Goal: Task Accomplishment & Management: Use online tool/utility

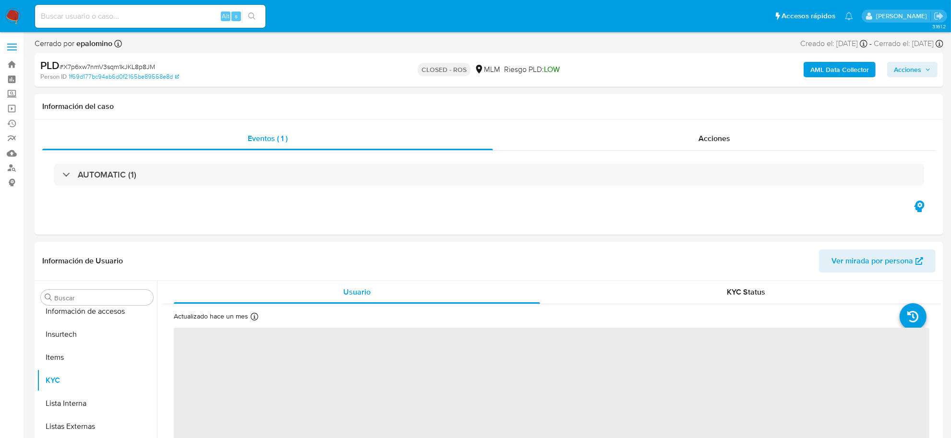
scroll to position [451, 0]
select select "10"
click at [702, 142] on span "Acciones" at bounding box center [714, 138] width 32 height 11
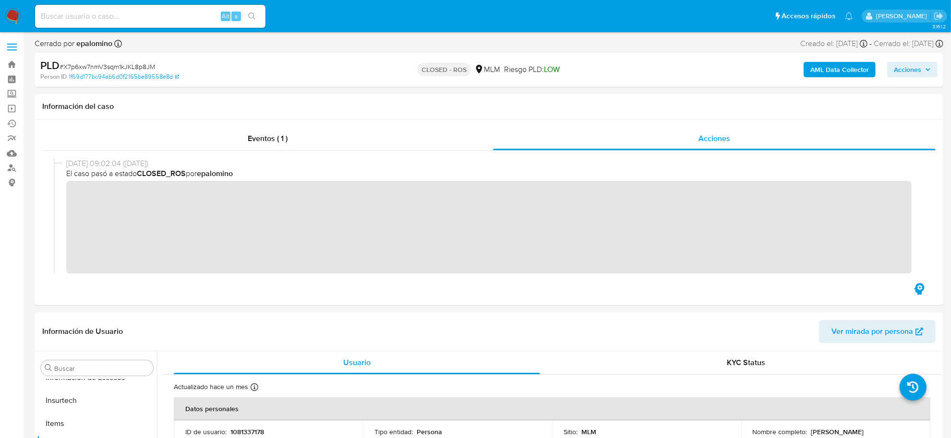
click at [11, 11] on img at bounding box center [13, 16] width 16 height 16
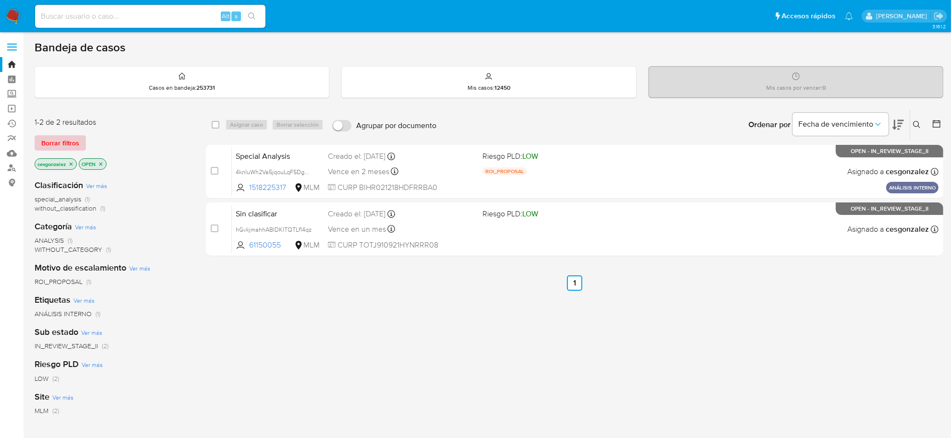
click at [77, 141] on span "Borrar filtros" at bounding box center [60, 142] width 38 height 13
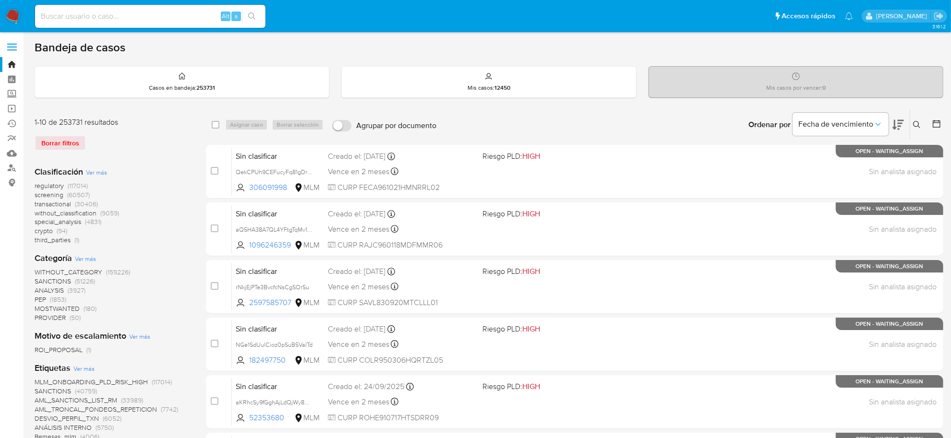
click at [57, 197] on span "screening" at bounding box center [49, 195] width 29 height 10
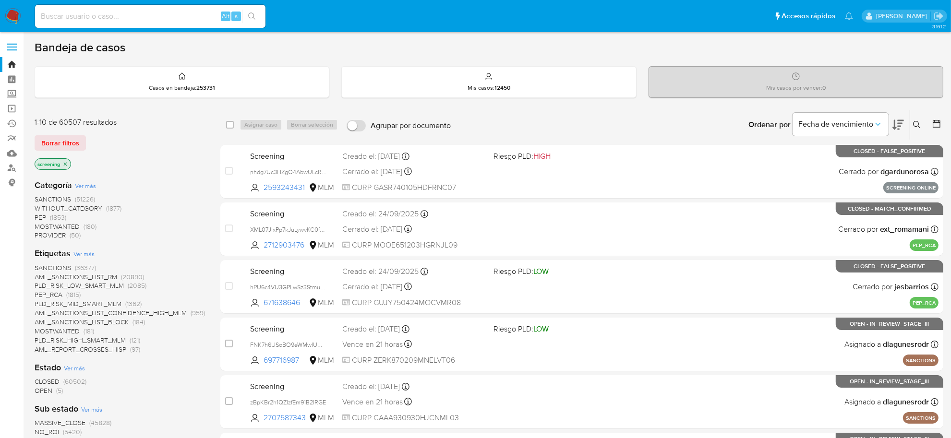
scroll to position [60, 0]
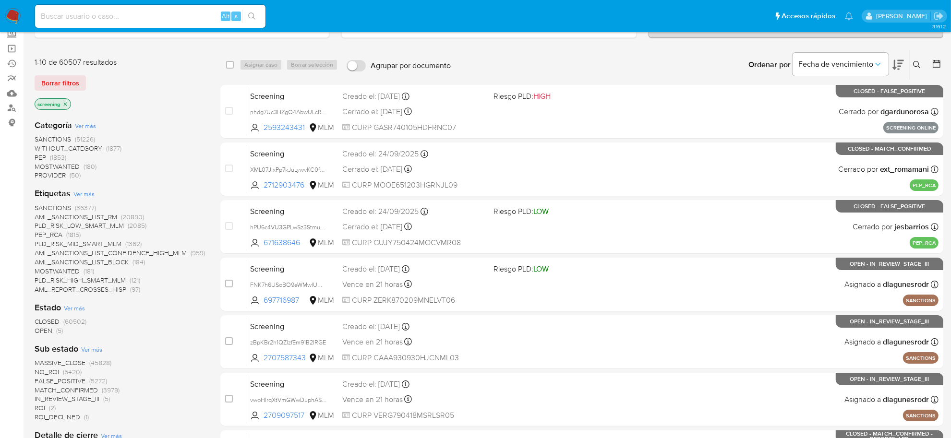
click at [54, 328] on span "OPEN (5)" at bounding box center [49, 330] width 28 height 9
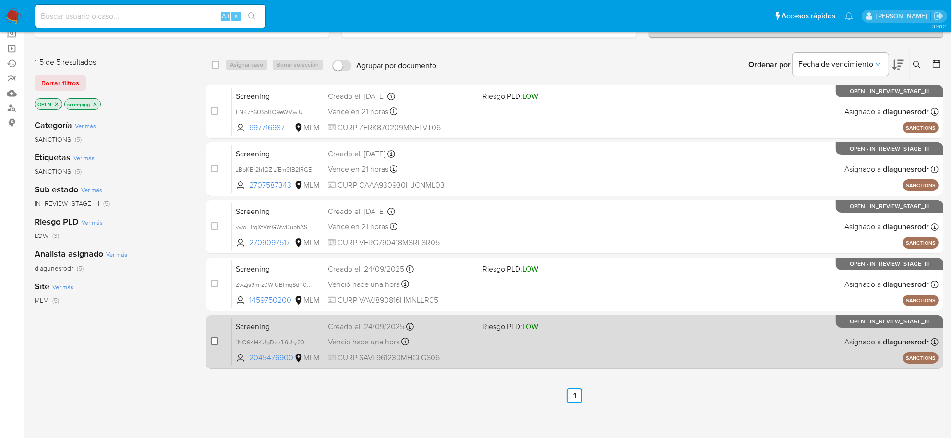
click at [217, 342] on input "checkbox" at bounding box center [215, 341] width 8 height 8
checkbox input "true"
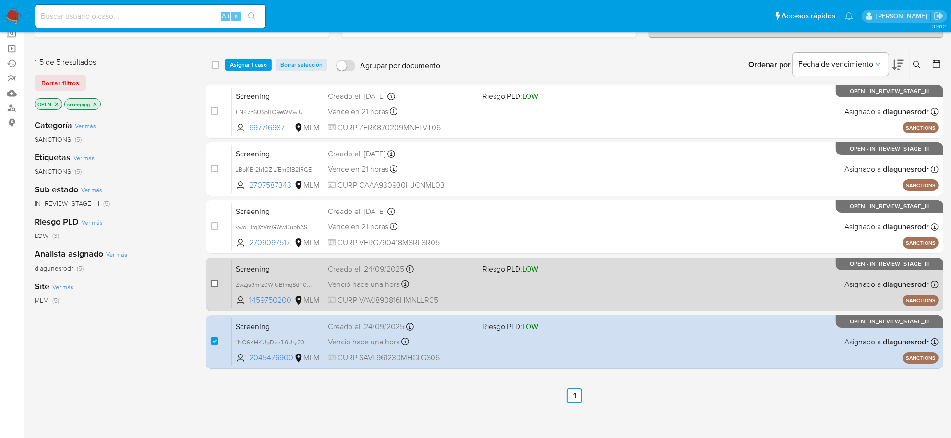
click at [216, 286] on input "checkbox" at bounding box center [215, 284] width 8 height 8
checkbox input "true"
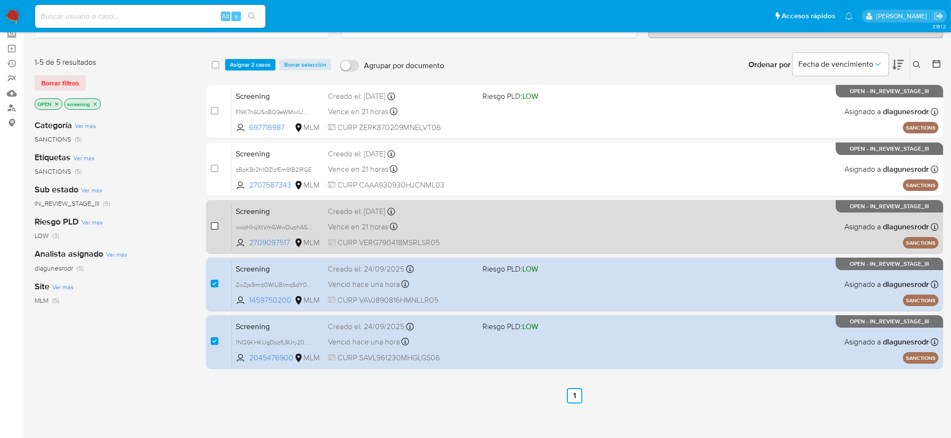
click at [216, 223] on input "checkbox" at bounding box center [215, 226] width 8 height 8
checkbox input "true"
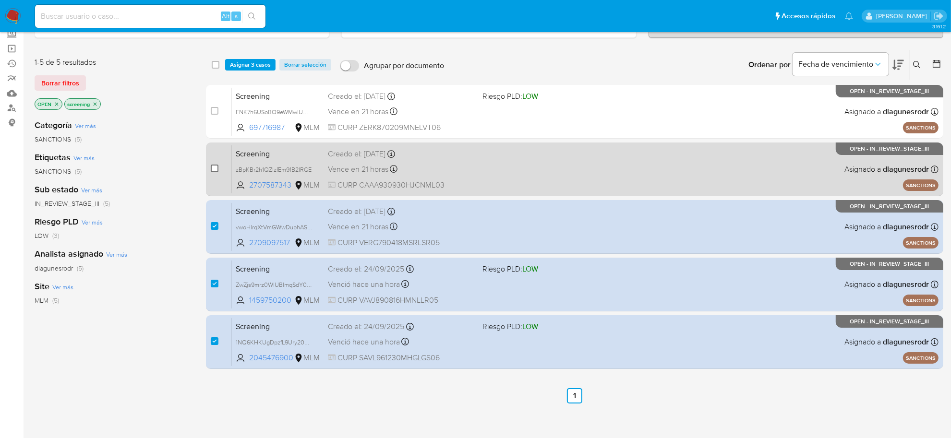
click at [212, 170] on input "checkbox" at bounding box center [215, 169] width 8 height 8
checkbox input "true"
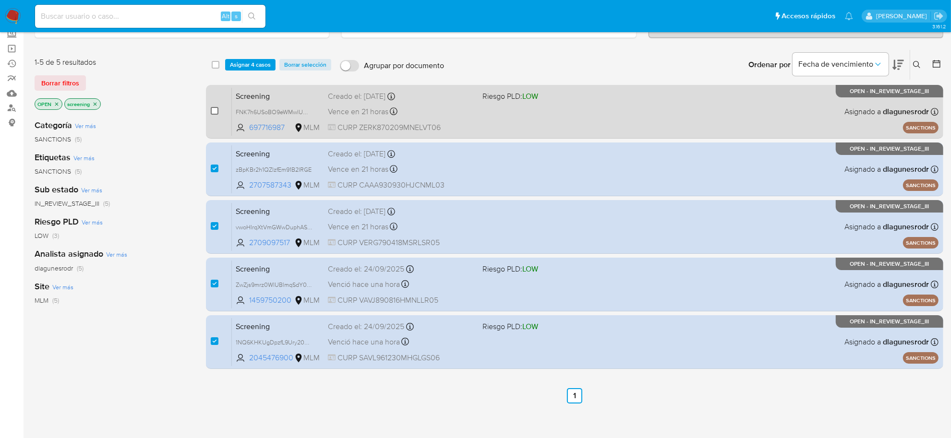
click at [211, 107] on input "checkbox" at bounding box center [215, 111] width 8 height 8
checkbox input "true"
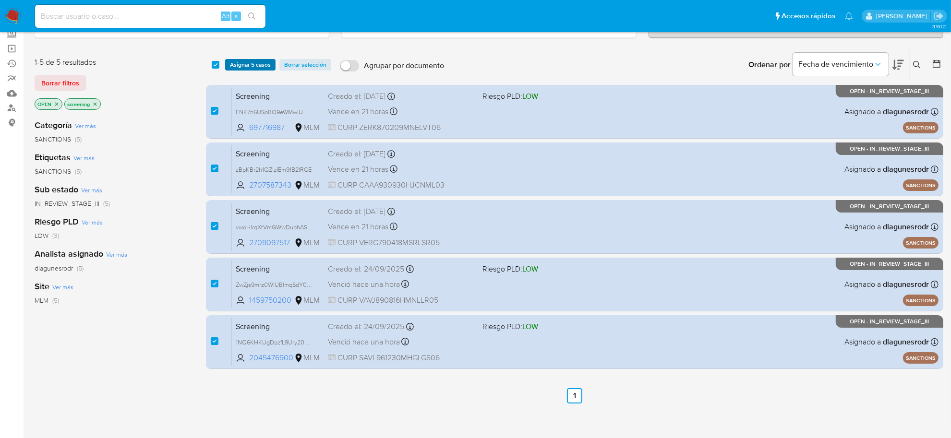
click at [246, 63] on span "Asignar 5 casos" at bounding box center [250, 65] width 41 height 10
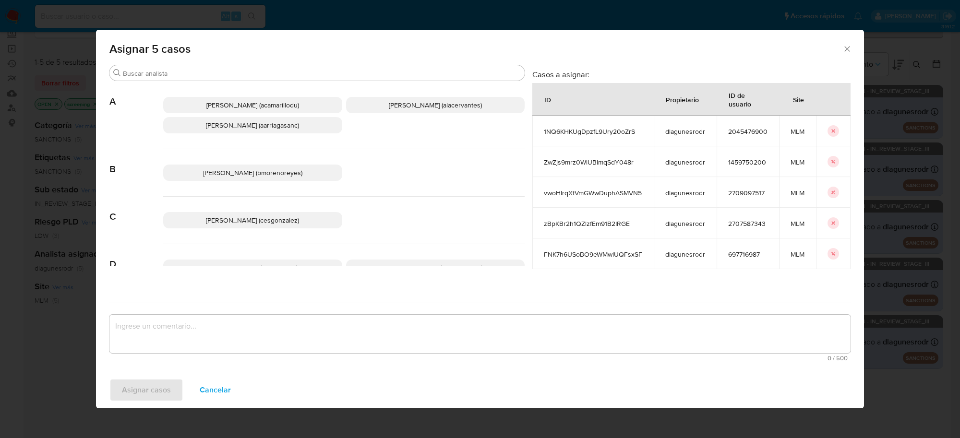
click at [230, 216] on span "Cesar Gonzalez (cesgonzalez)" at bounding box center [252, 221] width 93 height 10
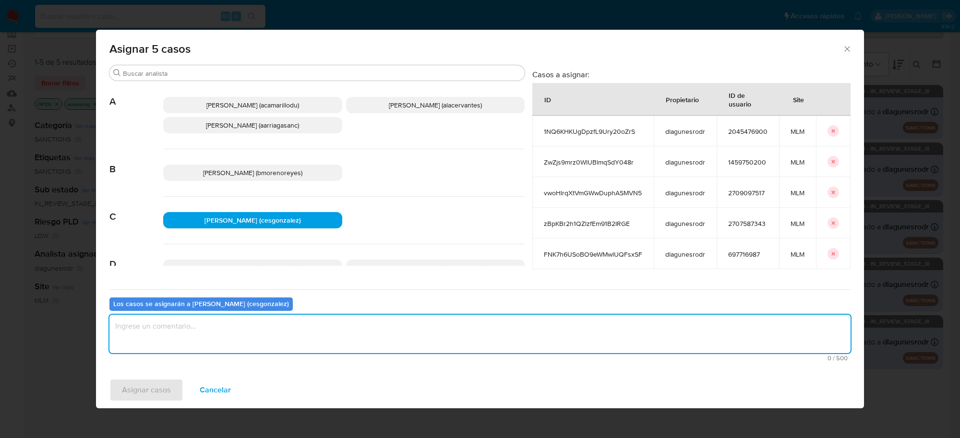
click at [166, 341] on textarea "assign-modal" at bounding box center [479, 334] width 741 height 38
click at [160, 394] on span "Asignar casos" at bounding box center [146, 390] width 49 height 21
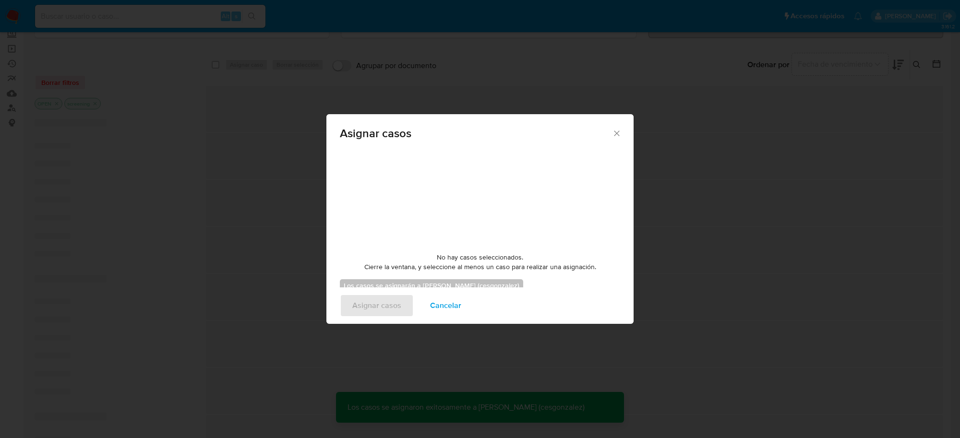
checkbox input "false"
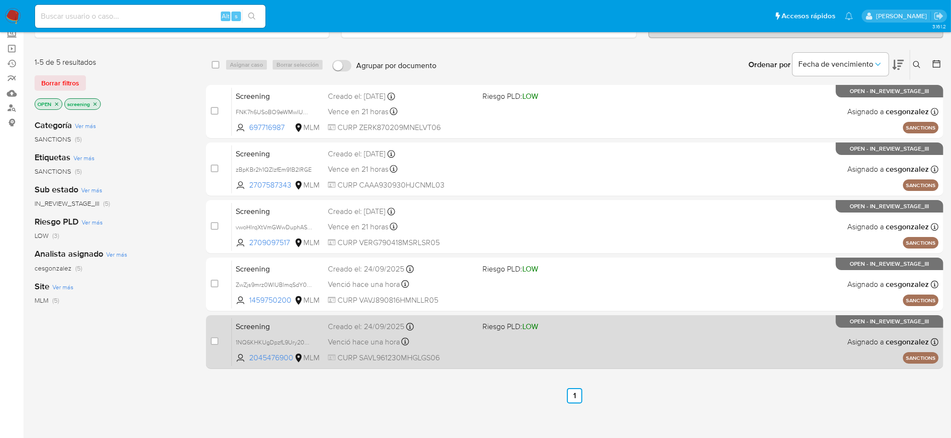
click at [335, 341] on span "Venció hace una hora" at bounding box center [364, 342] width 72 height 11
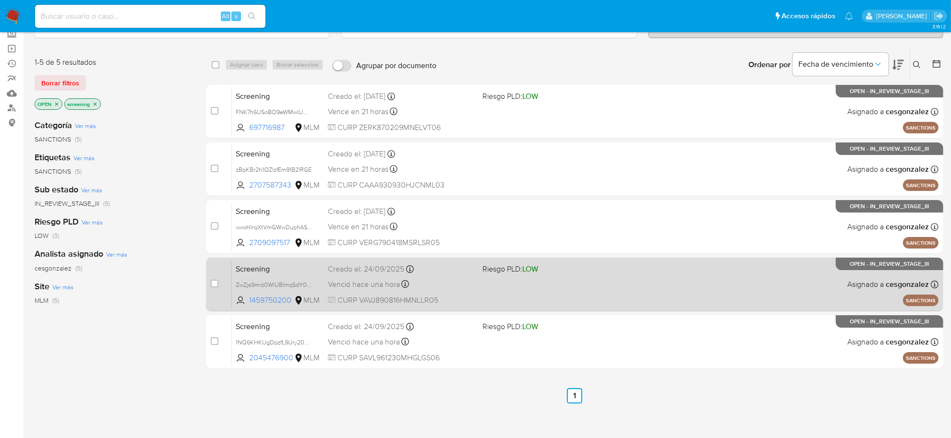
click at [493, 286] on div "Screening ZwZjs9mrz0WlUBlmqSdY048r 1459750200 MLM Riesgo PLD: LOW Creado el: 24…" at bounding box center [585, 284] width 707 height 48
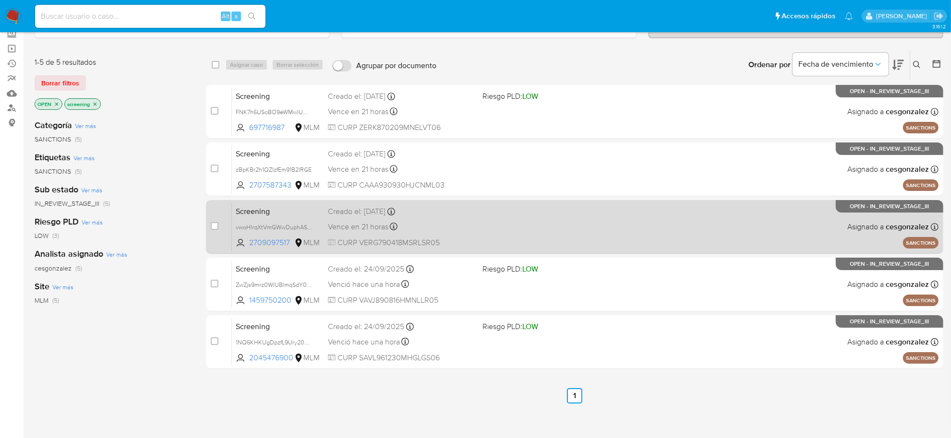
click at [362, 234] on div "Screening vwoHlrqXtVmGWwDuphASMVN5 2709097517 MLM Creado el: 25/09/2025 Creado …" at bounding box center [585, 227] width 707 height 48
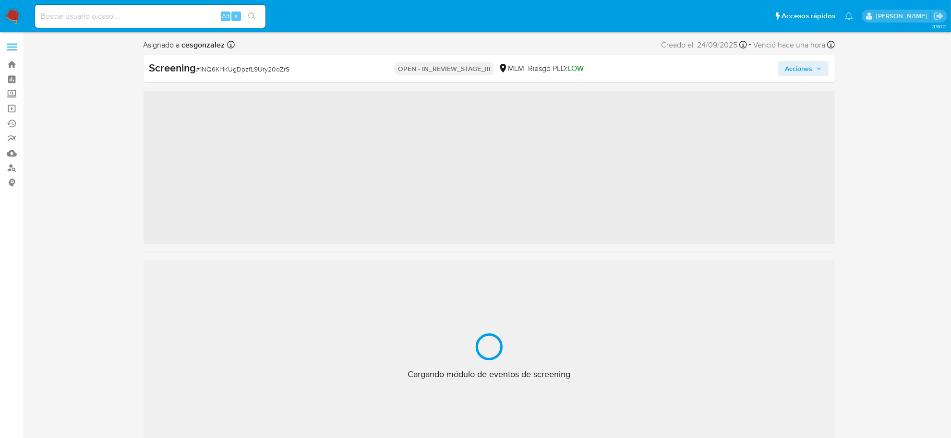
scroll to position [451, 0]
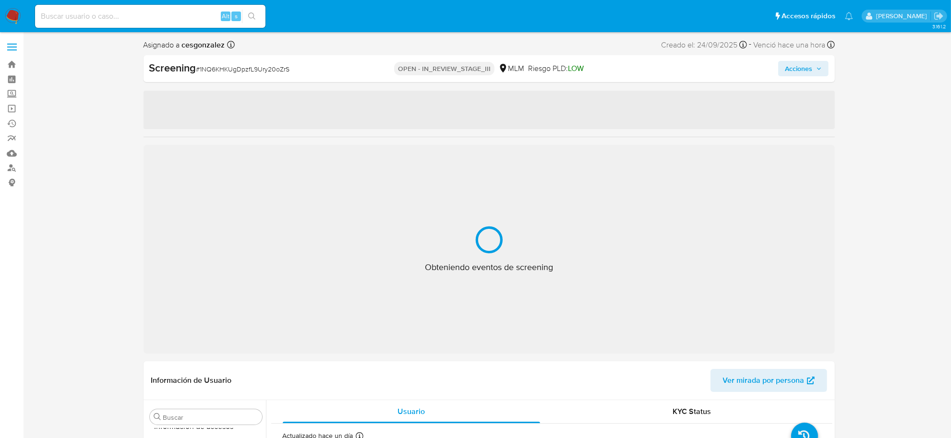
select select "10"
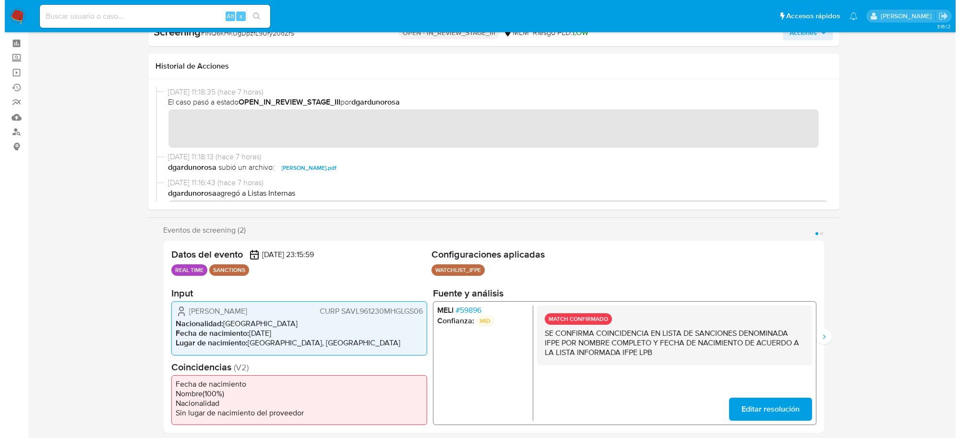
scroll to position [0, 0]
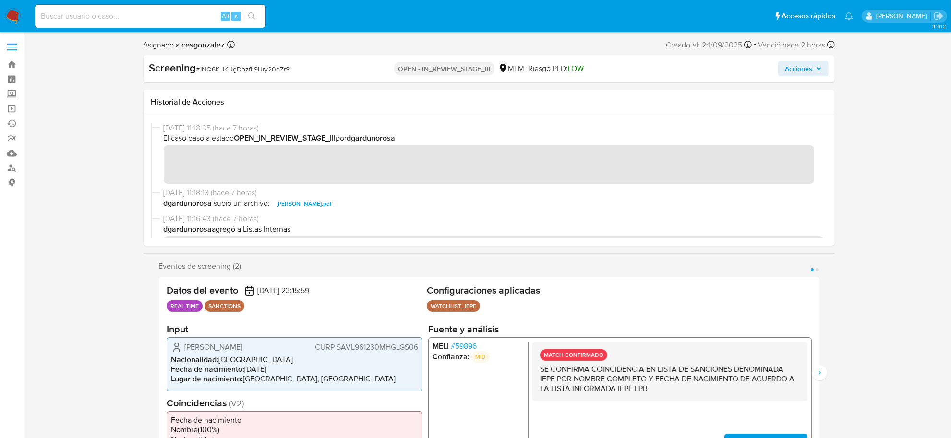
click at [821, 74] on span "Acciones" at bounding box center [803, 68] width 37 height 13
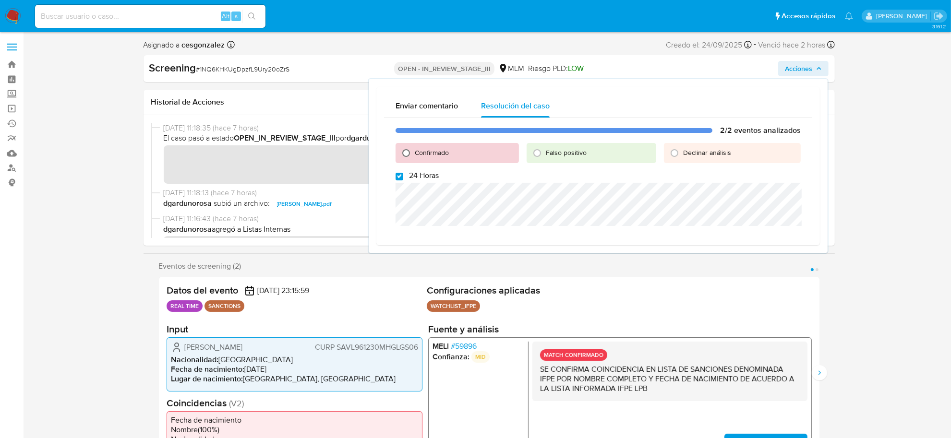
click at [412, 154] on input "Confirmado" at bounding box center [405, 152] width 15 height 15
radio input "true"
click at [399, 178] on input "24 Horas" at bounding box center [400, 177] width 8 height 8
checkbox input "false"
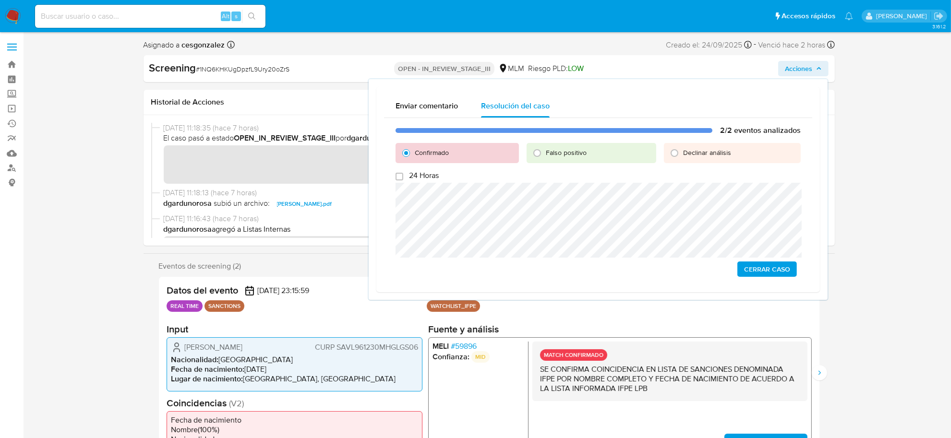
click at [768, 265] on span "Cerrar Caso" at bounding box center [767, 269] width 46 height 13
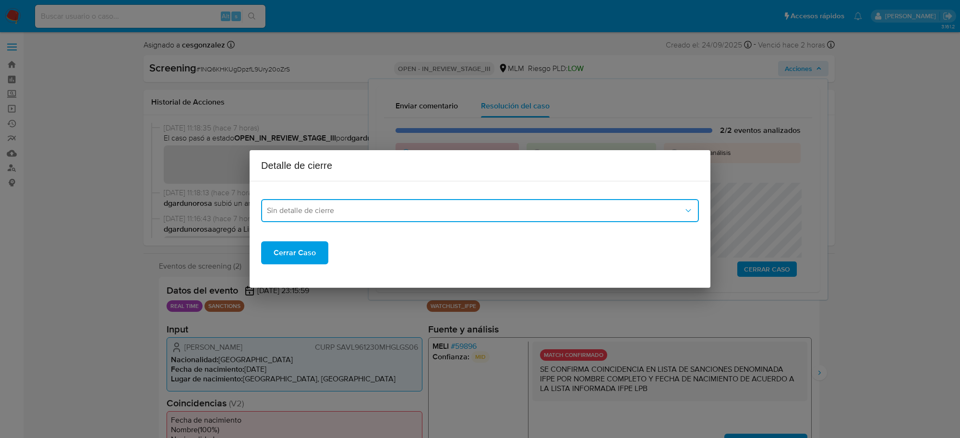
click at [481, 214] on span "Sin detalle de cierre" at bounding box center [475, 211] width 417 height 10
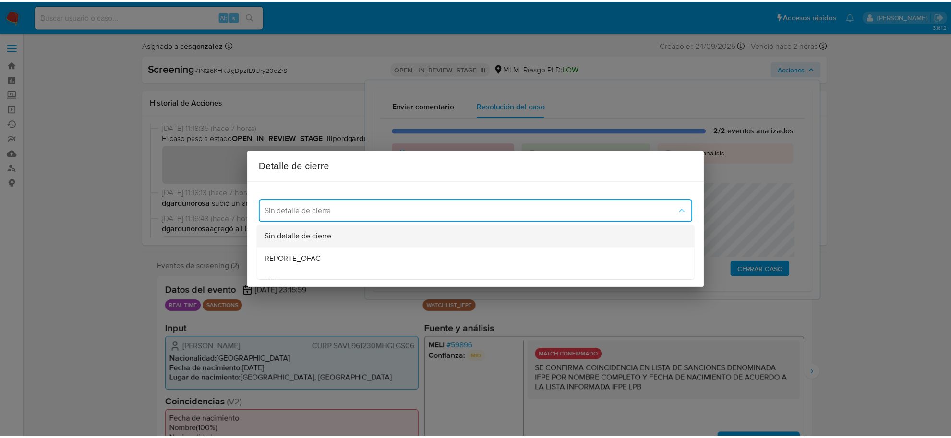
scroll to position [60, 0]
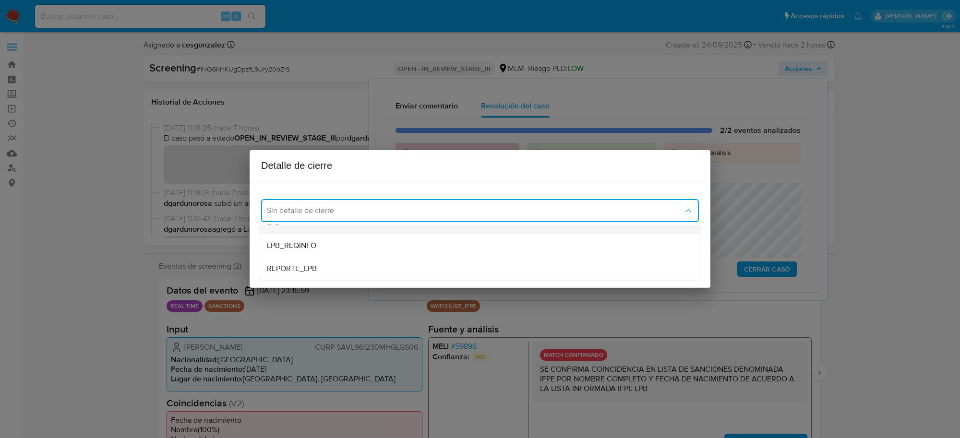
click at [314, 231] on div "LPB" at bounding box center [480, 222] width 426 height 23
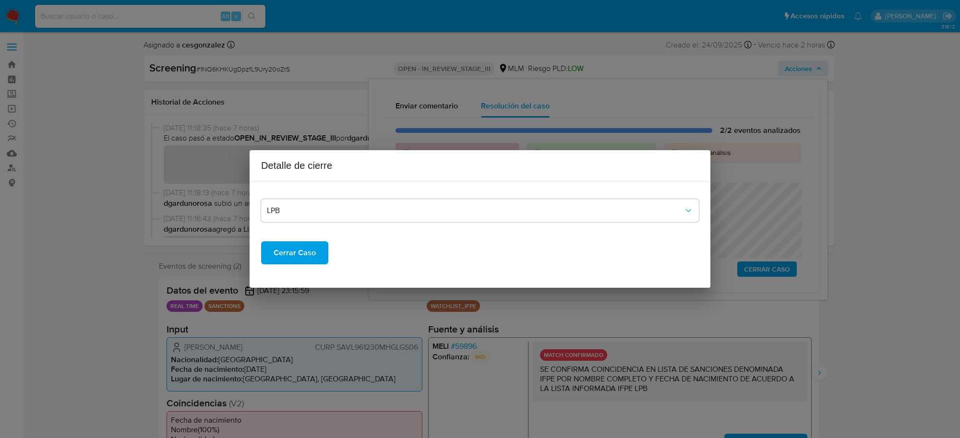
click at [305, 258] on span "Cerrar Caso" at bounding box center [295, 252] width 42 height 21
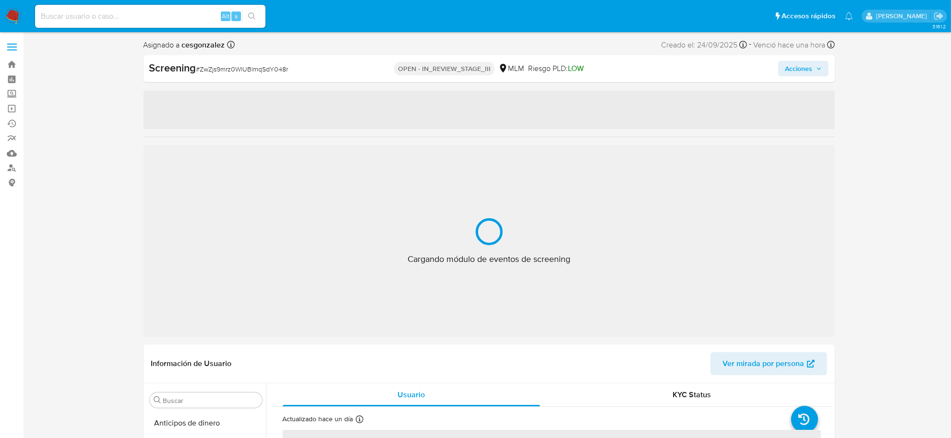
scroll to position [451, 0]
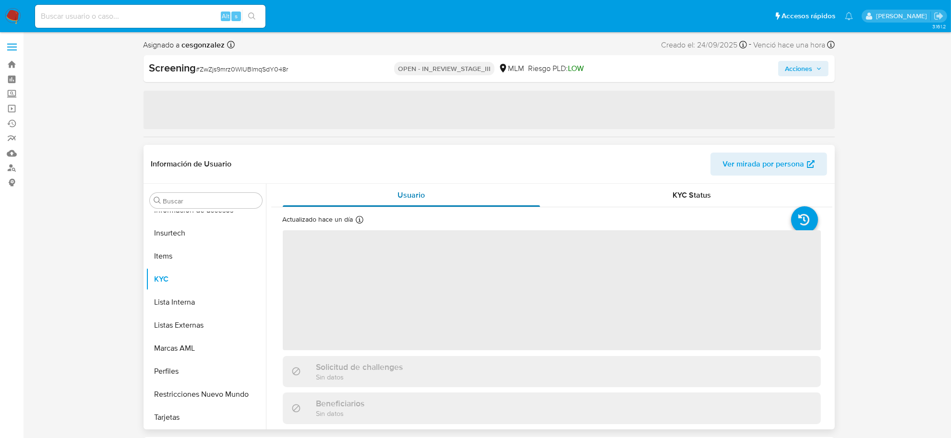
select select "10"
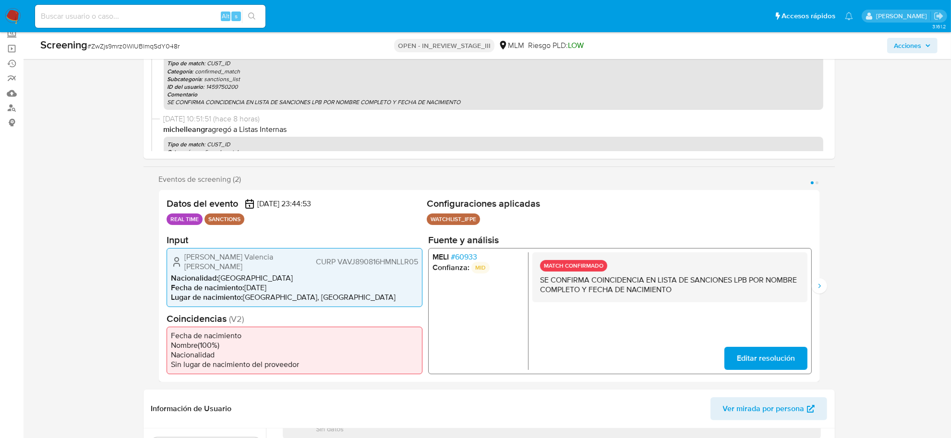
scroll to position [0, 0]
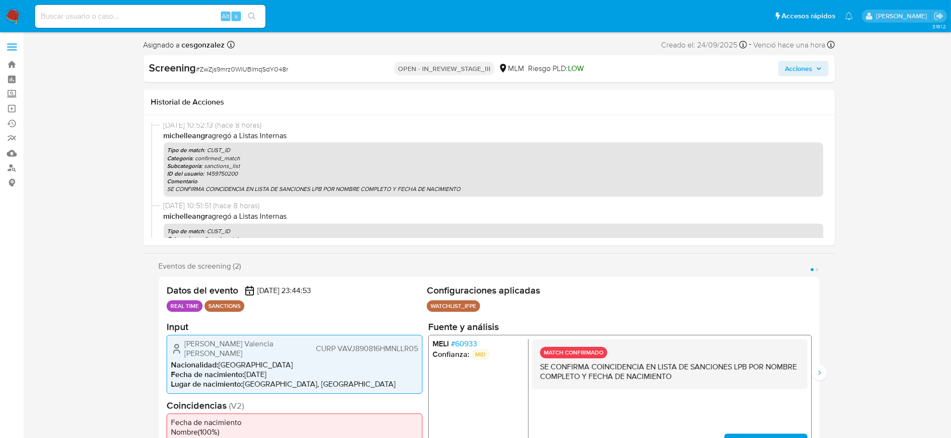
drag, startPoint x: 816, startPoint y: 70, endPoint x: 805, endPoint y: 73, distance: 12.0
click at [816, 70] on span "Acciones" at bounding box center [803, 68] width 37 height 13
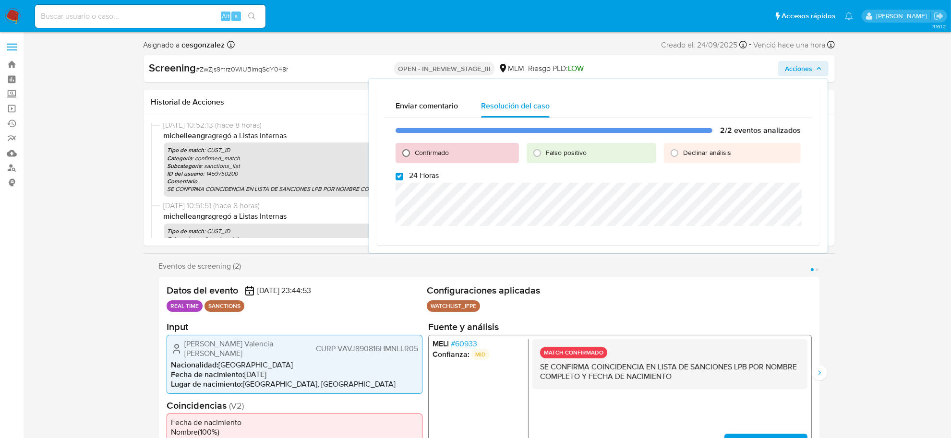
click at [407, 150] on input "Confirmado" at bounding box center [405, 152] width 15 height 15
radio input "true"
click at [396, 176] on input "24 Horas" at bounding box center [400, 177] width 8 height 8
checkbox input "false"
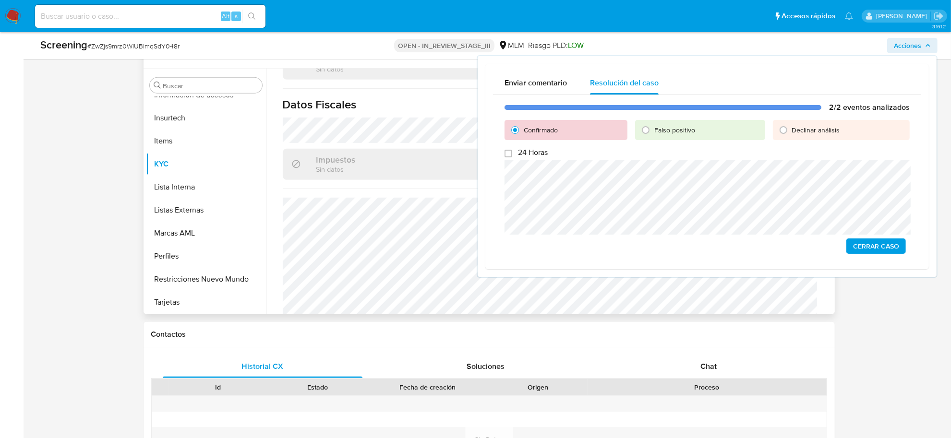
scroll to position [180, 0]
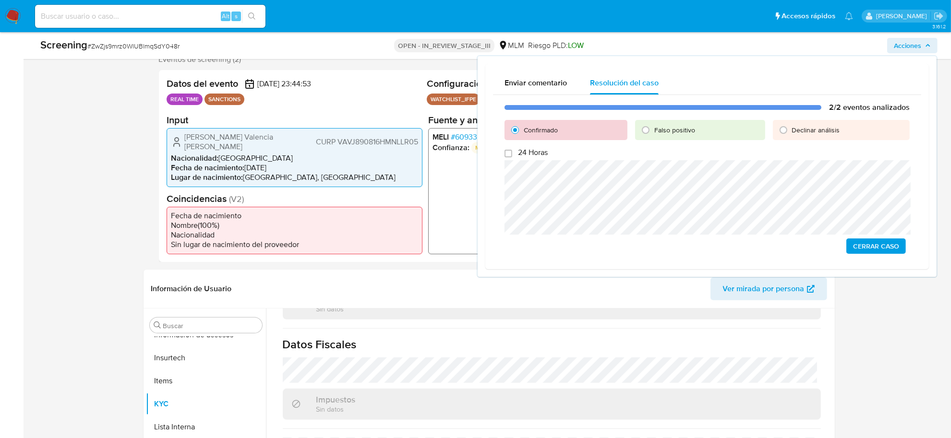
click at [872, 249] on span "Cerrar Caso" at bounding box center [876, 246] width 46 height 13
click at [877, 243] on span "Cerrar Caso" at bounding box center [876, 246] width 46 height 13
click at [875, 248] on span "Cerrar Caso" at bounding box center [876, 246] width 46 height 13
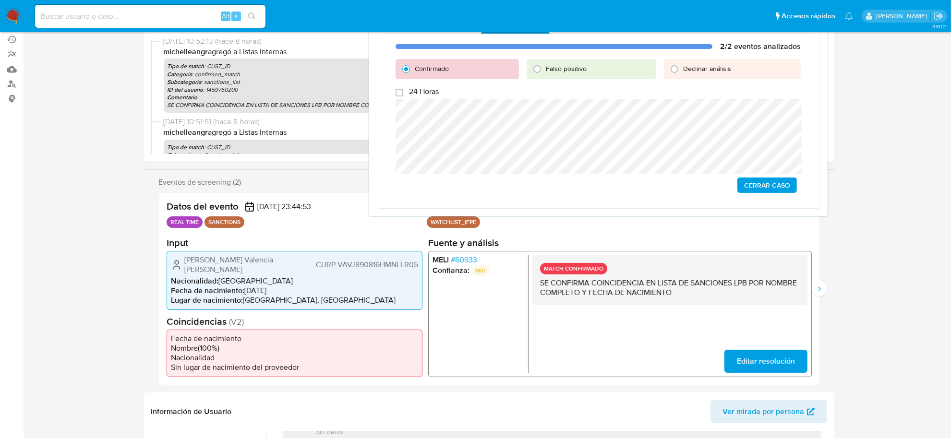
scroll to position [0, 0]
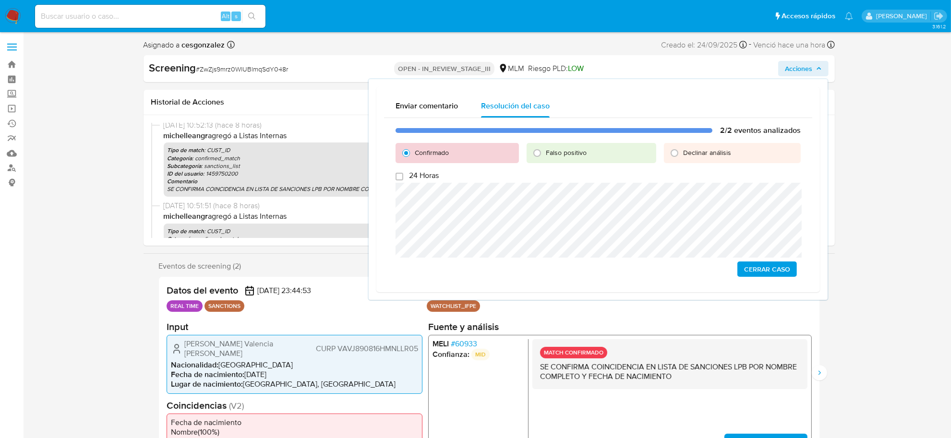
click at [752, 273] on span "Cerrar Caso" at bounding box center [767, 269] width 46 height 13
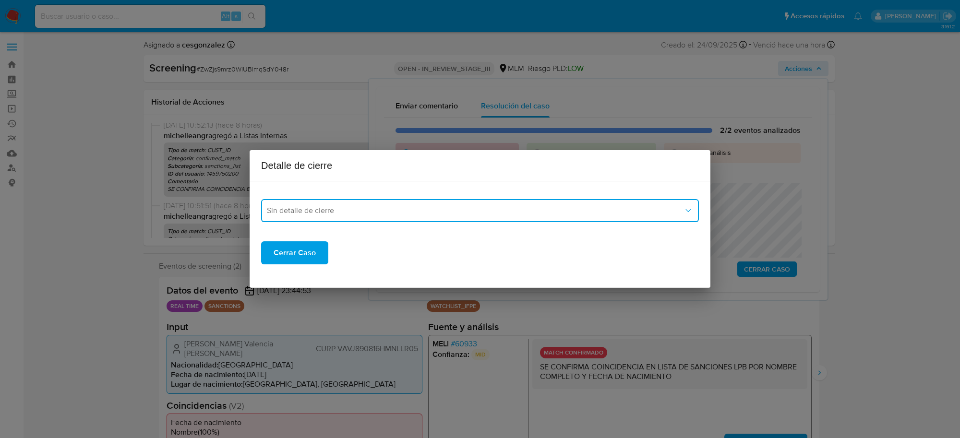
click at [372, 210] on span "Sin detalle de cierre" at bounding box center [475, 211] width 417 height 10
click at [308, 274] on div "LPB" at bounding box center [480, 282] width 426 height 23
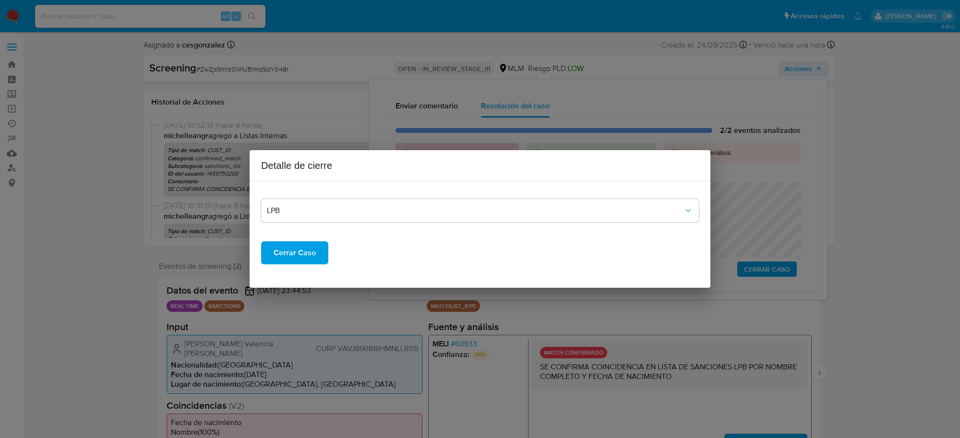
click at [291, 255] on span "Cerrar Caso" at bounding box center [295, 252] width 42 height 21
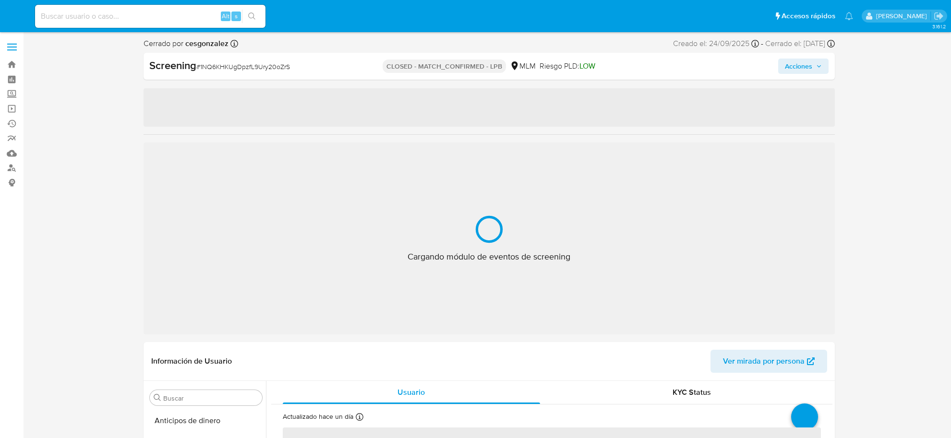
select select "10"
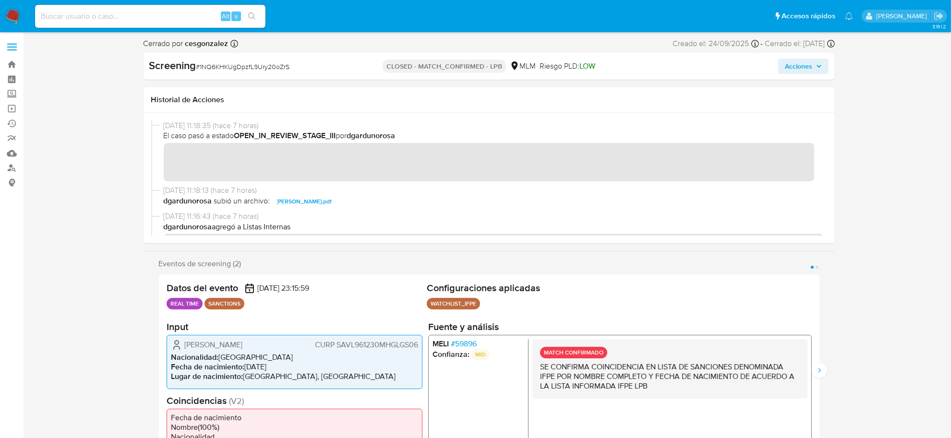
scroll to position [344, 0]
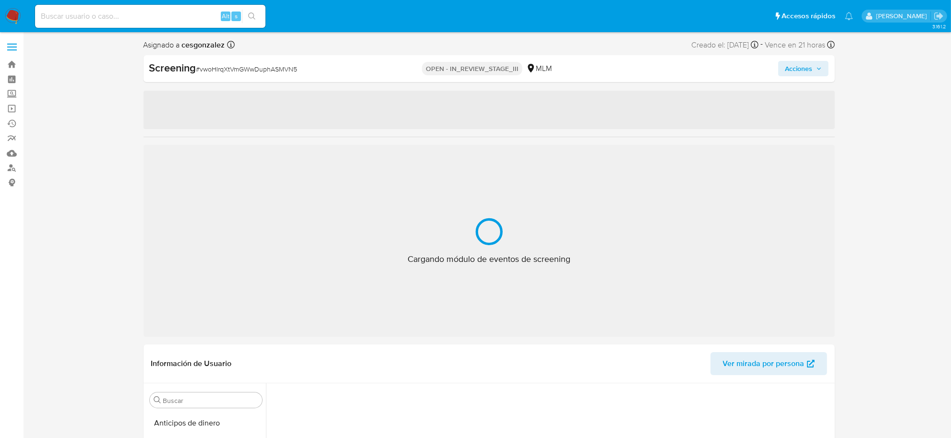
scroll to position [451, 0]
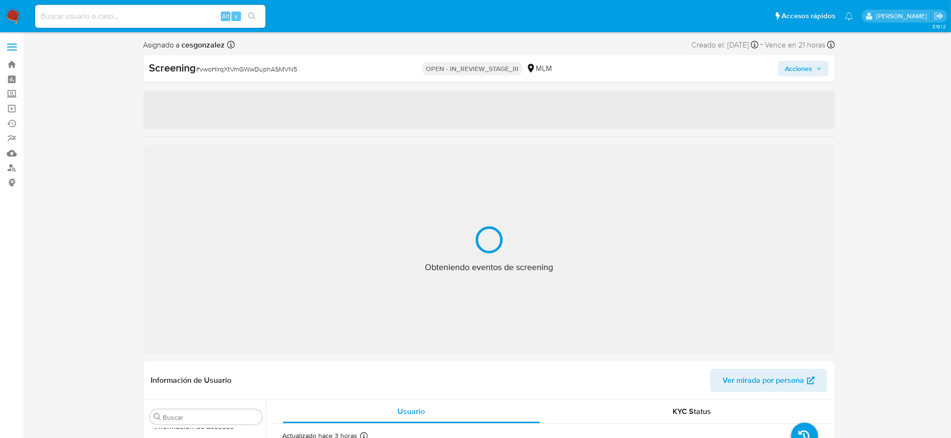
select select "10"
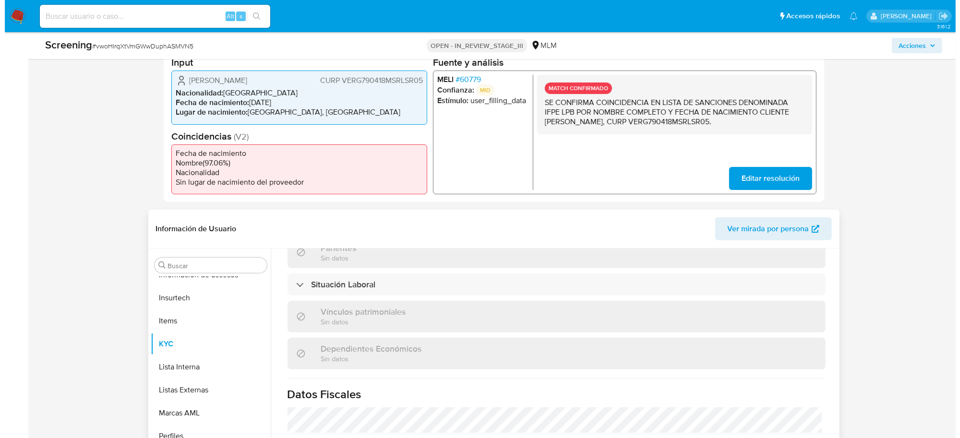
scroll to position [606, 0]
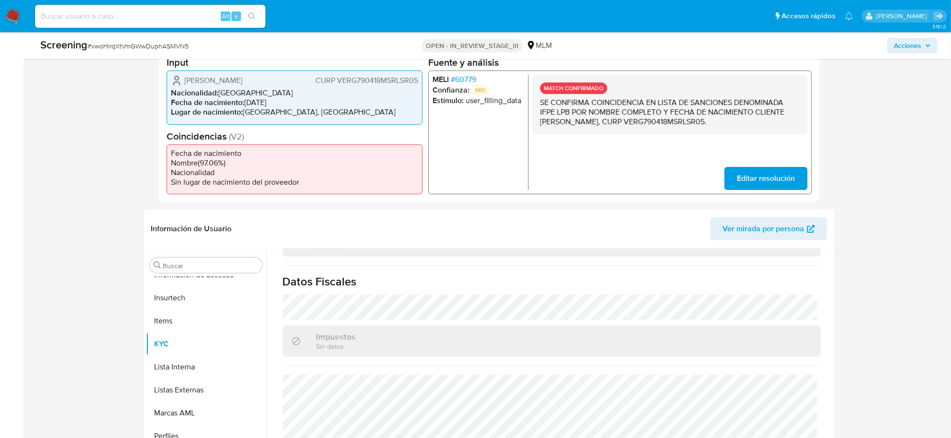
drag, startPoint x: 905, startPoint y: 44, endPoint x: 882, endPoint y: 53, distance: 24.8
click at [905, 44] on span "Acciones" at bounding box center [907, 45] width 27 height 15
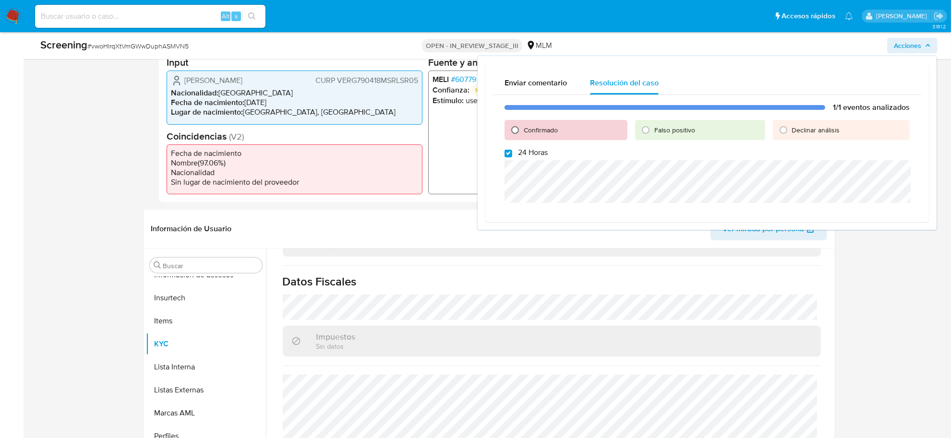
click at [515, 128] on input "Confirmado" at bounding box center [514, 129] width 15 height 15
radio input "true"
click at [507, 155] on input "24 Horas" at bounding box center [509, 154] width 8 height 8
checkbox input "false"
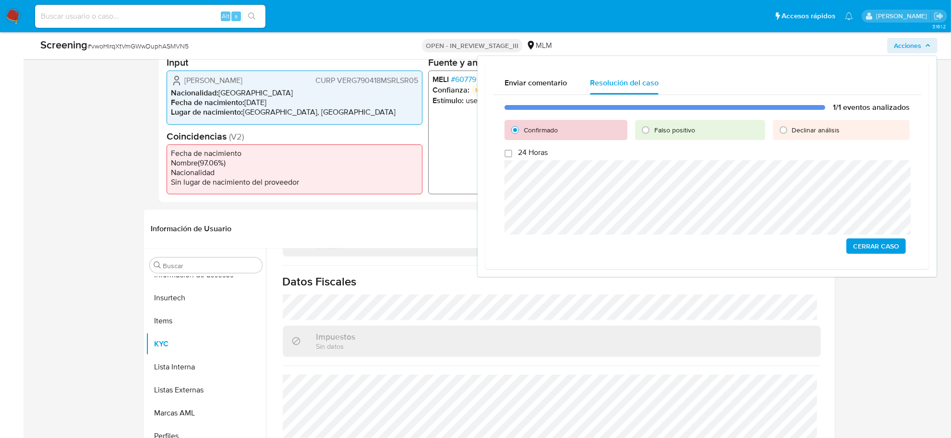
click at [889, 243] on span "Cerrar Caso" at bounding box center [876, 246] width 46 height 13
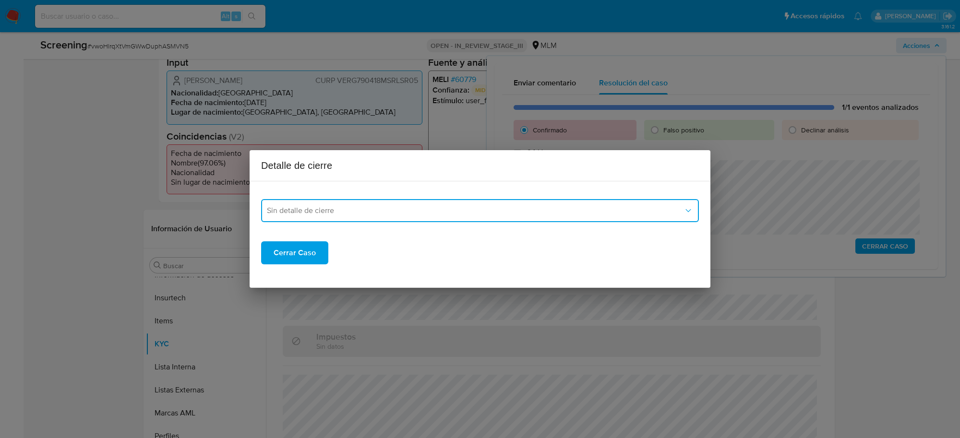
click at [585, 201] on button "Sin detalle de cierre" at bounding box center [480, 210] width 438 height 23
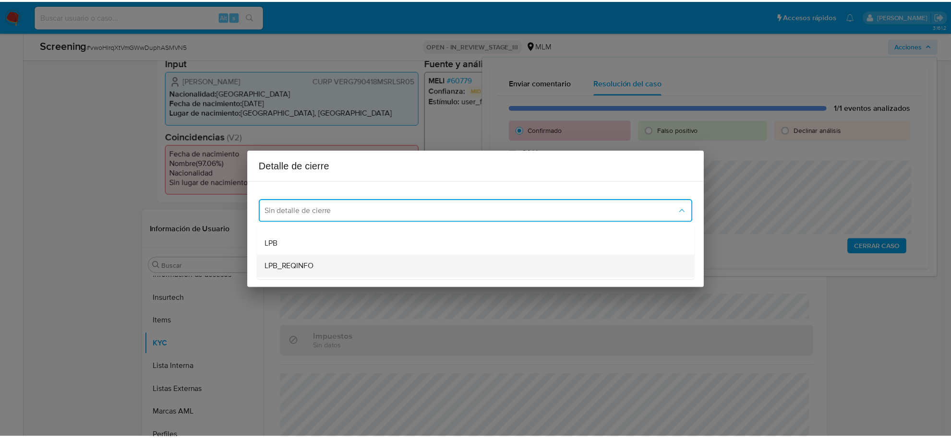
scroll to position [60, 0]
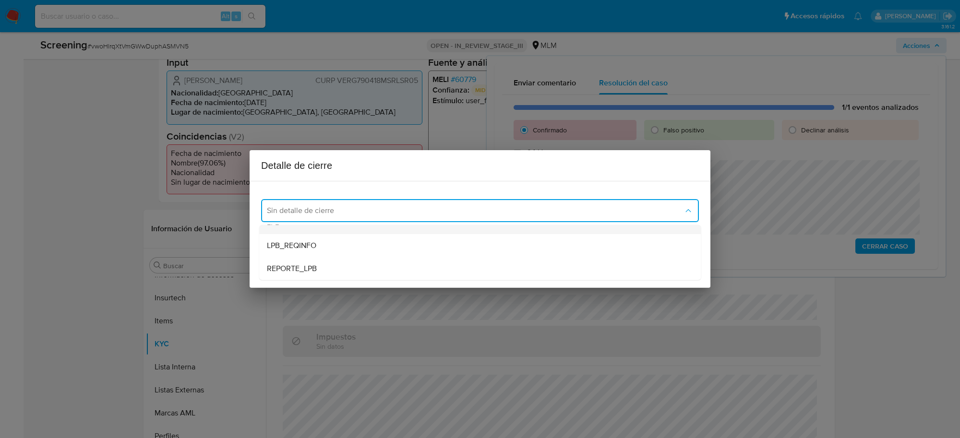
click at [324, 228] on div "LPB" at bounding box center [480, 222] width 426 height 23
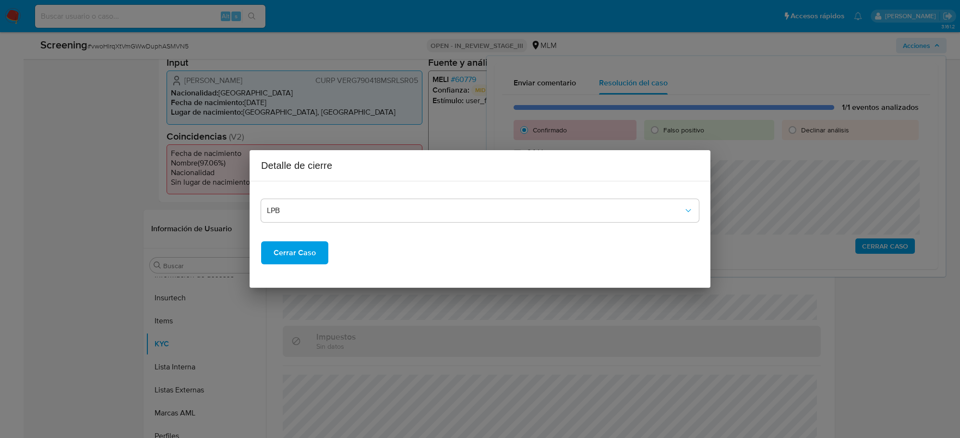
click at [306, 253] on span "Cerrar Caso" at bounding box center [295, 252] width 42 height 21
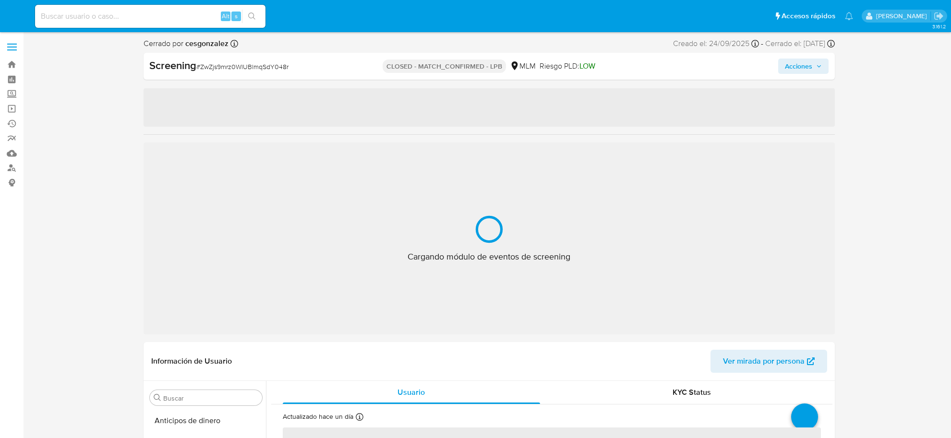
select select "10"
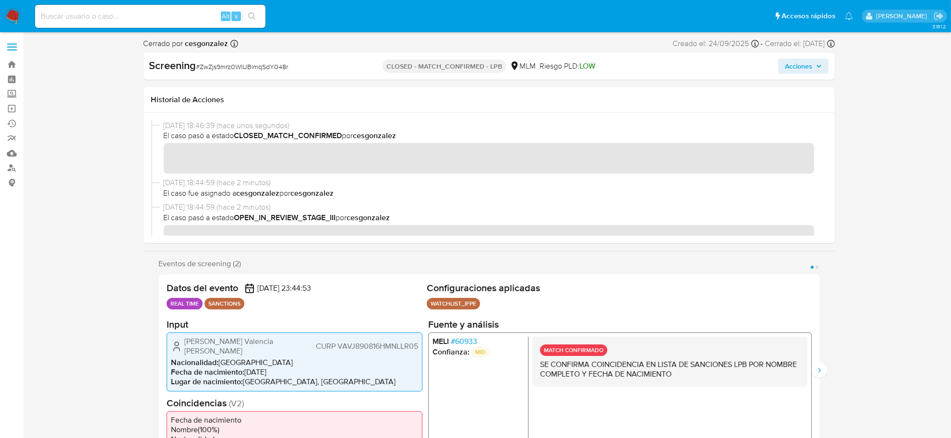
scroll to position [445, 0]
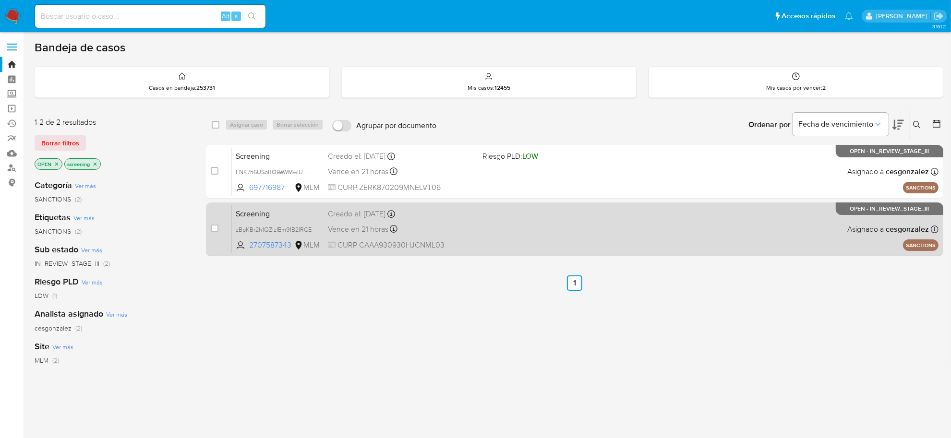
click at [509, 241] on div "Screening zBpKBr2h1QZlzfEm91B2IRGE 2707587343 MLM Creado el: [DATE] Creado el: …" at bounding box center [585, 229] width 707 height 48
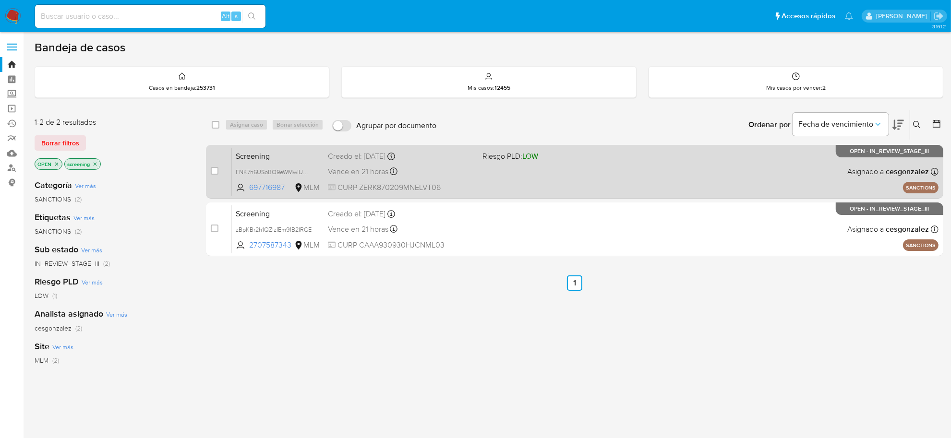
click at [400, 166] on div "Vence en 21 horas Vence el [DATE] 16:08:53" at bounding box center [401, 171] width 147 height 13
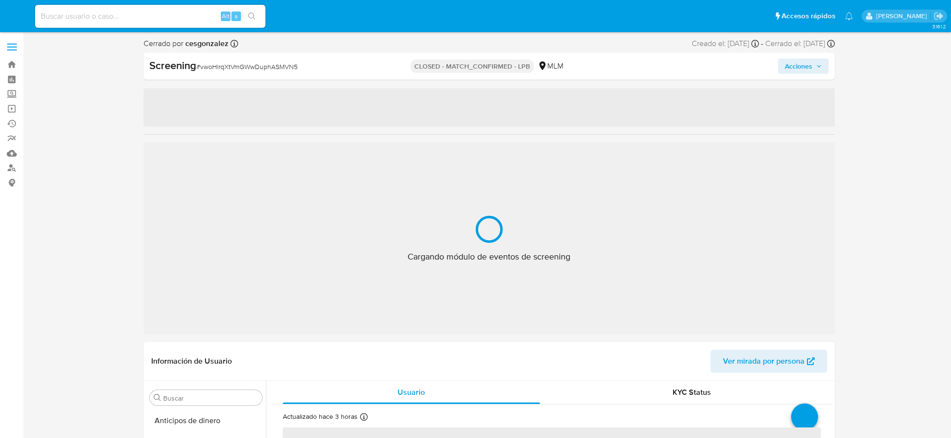
select select "10"
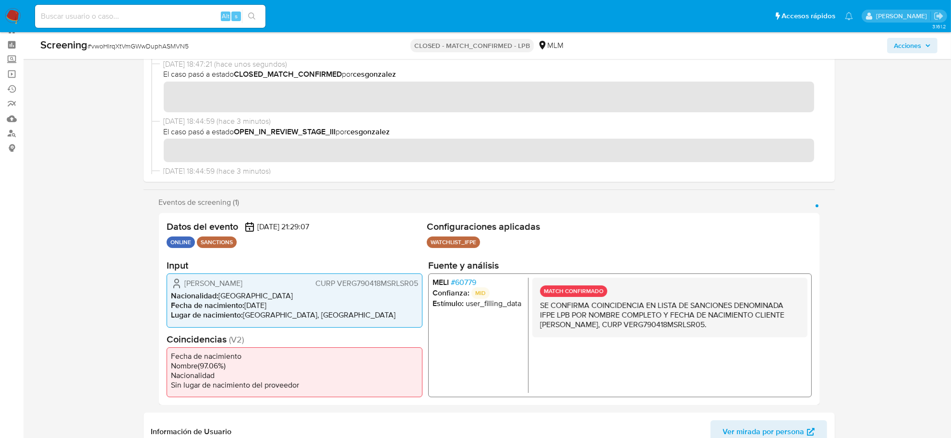
scroll to position [451, 0]
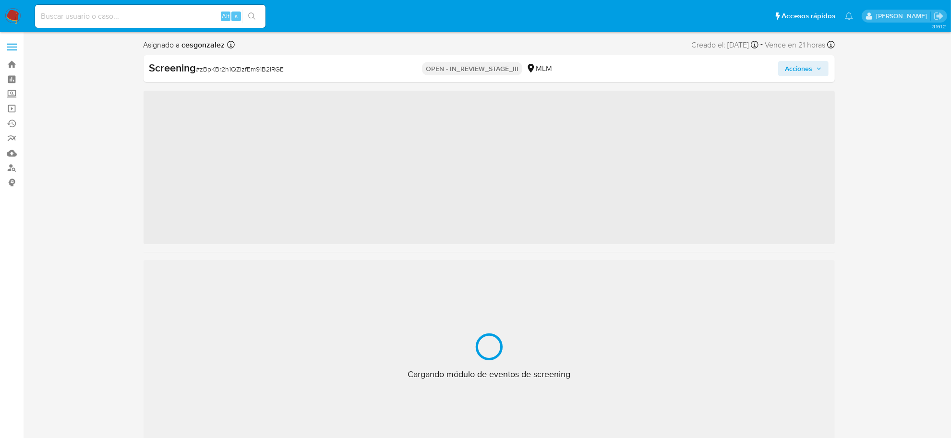
scroll to position [451, 0]
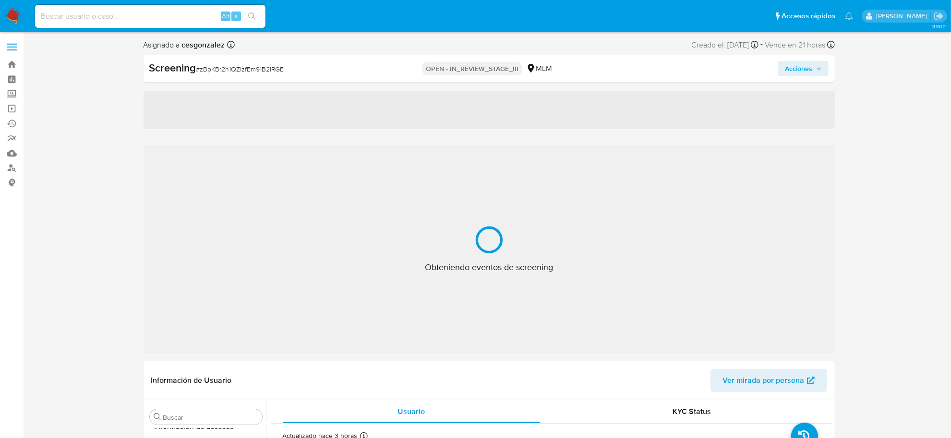
select select "10"
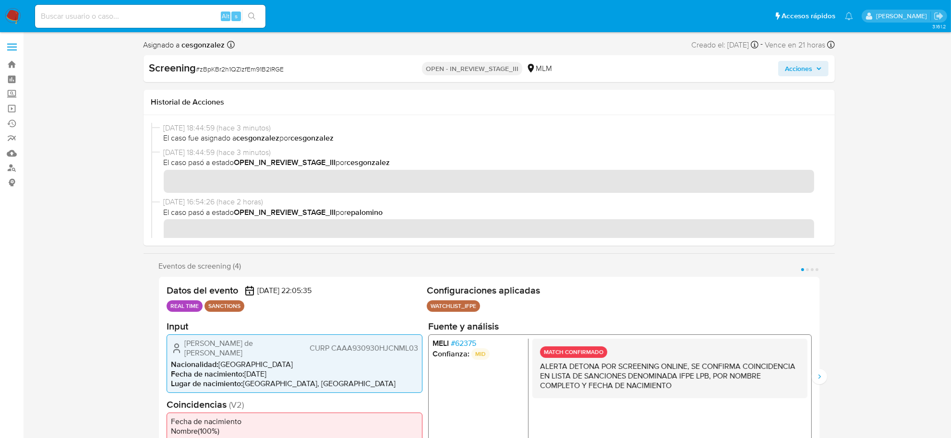
scroll to position [60, 0]
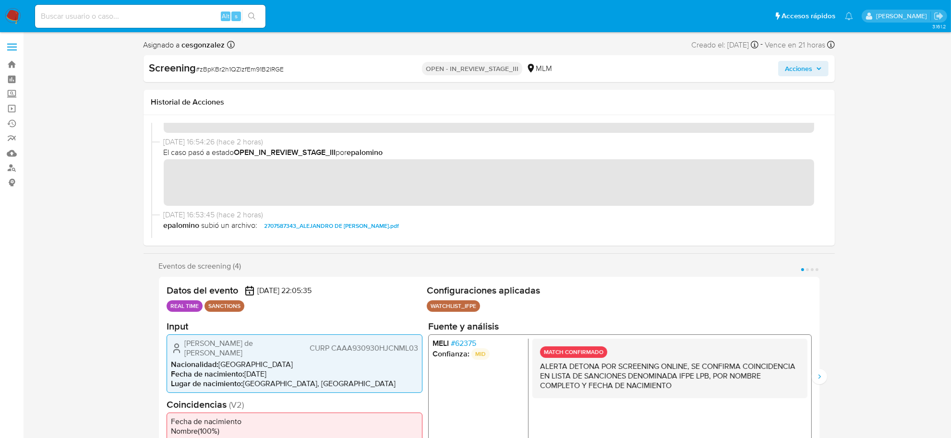
click at [800, 70] on span "Acciones" at bounding box center [798, 68] width 27 height 15
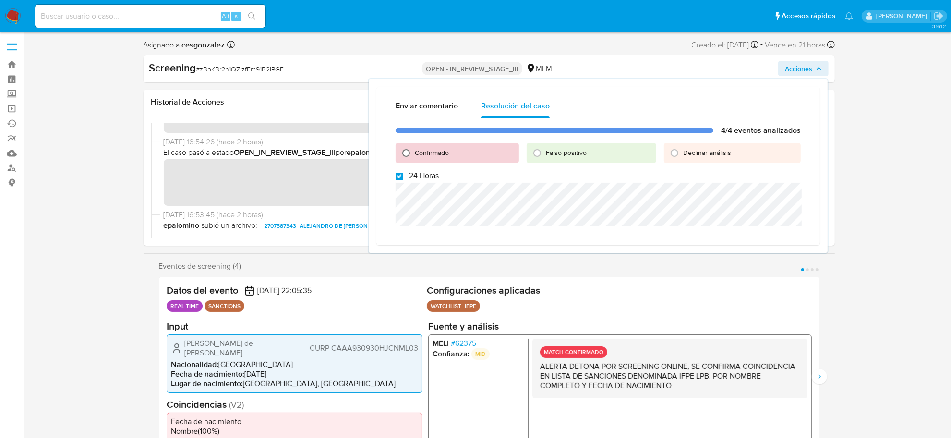
click at [409, 154] on input "Confirmado" at bounding box center [405, 152] width 15 height 15
radio input "true"
drag, startPoint x: 401, startPoint y: 174, endPoint x: 402, endPoint y: 180, distance: 5.8
click at [401, 175] on input "24 Horas" at bounding box center [400, 177] width 8 height 8
checkbox input "false"
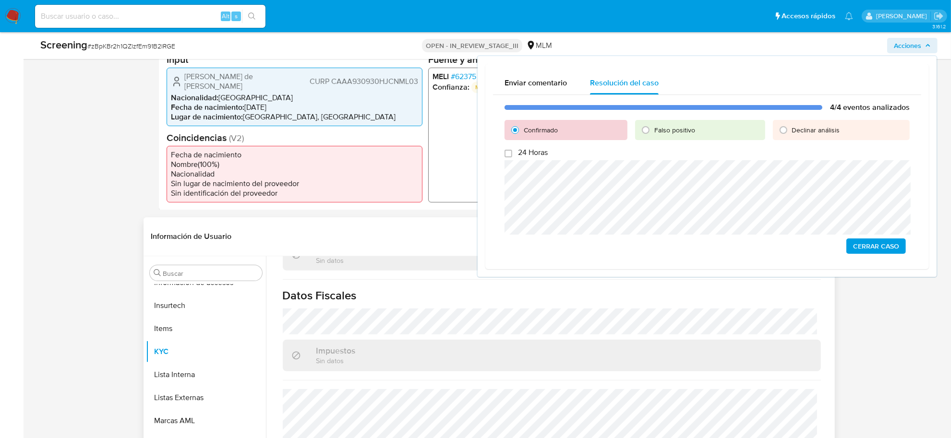
scroll to position [606, 0]
click at [870, 242] on span "Cerrar Caso" at bounding box center [876, 246] width 46 height 13
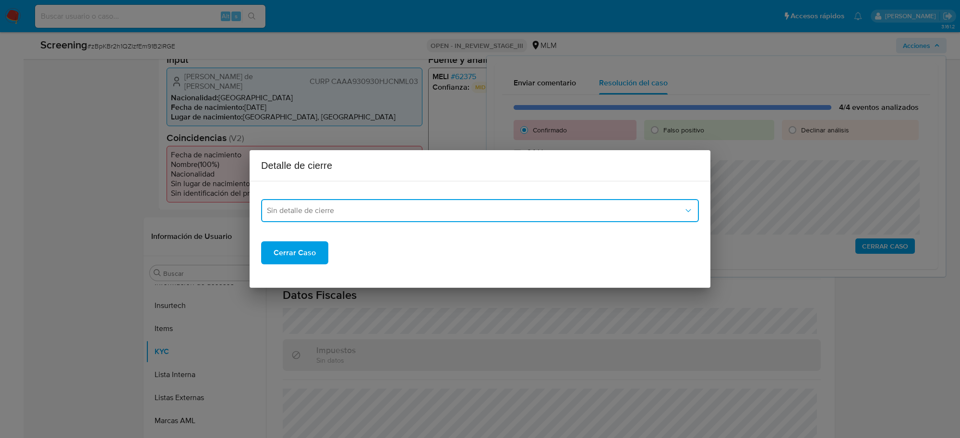
click at [361, 207] on span "Sin detalle de cierre" at bounding box center [475, 211] width 417 height 10
click at [295, 274] on div "LPB" at bounding box center [480, 282] width 426 height 23
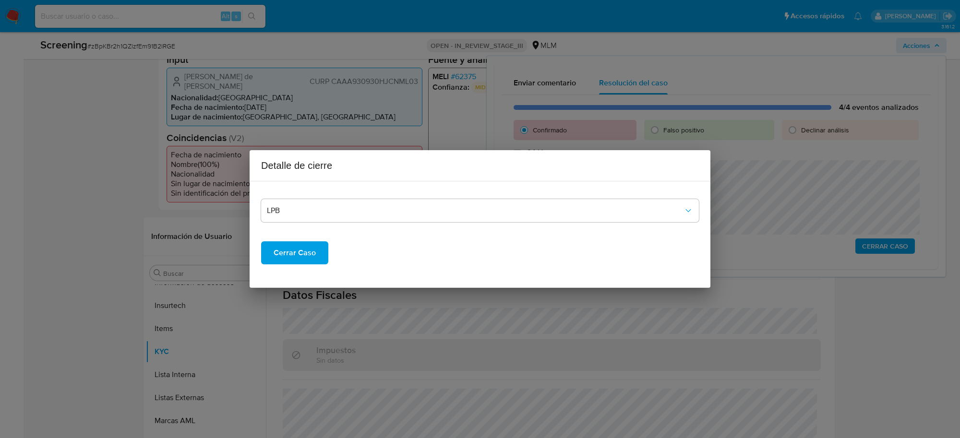
click at [286, 258] on span "Cerrar Caso" at bounding box center [295, 252] width 42 height 21
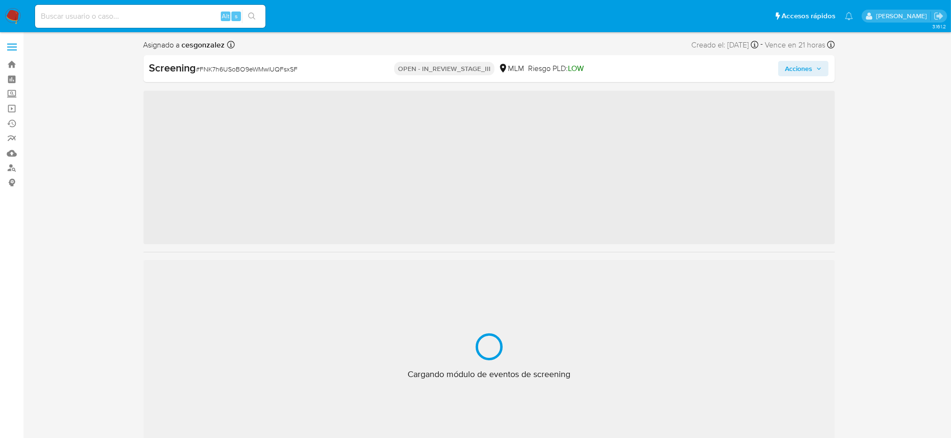
scroll to position [451, 0]
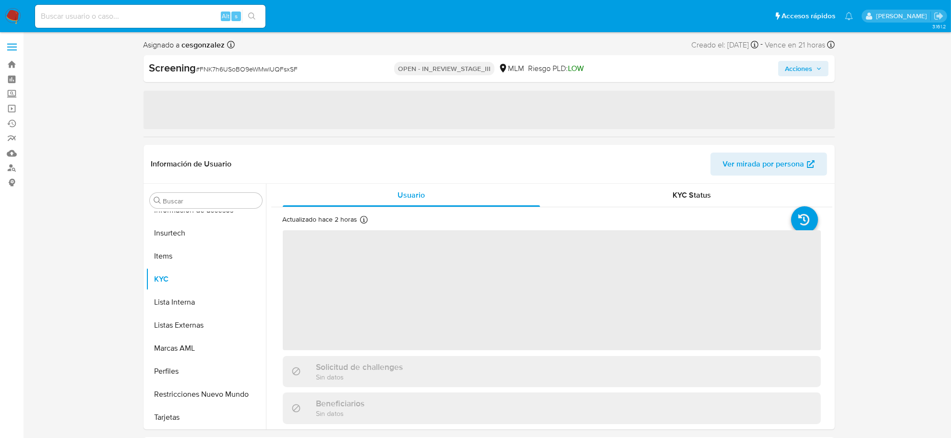
select select "10"
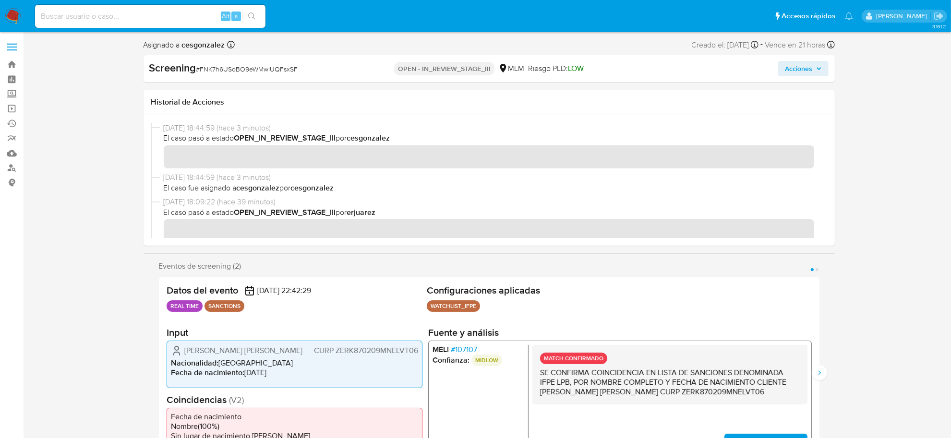
scroll to position [60, 0]
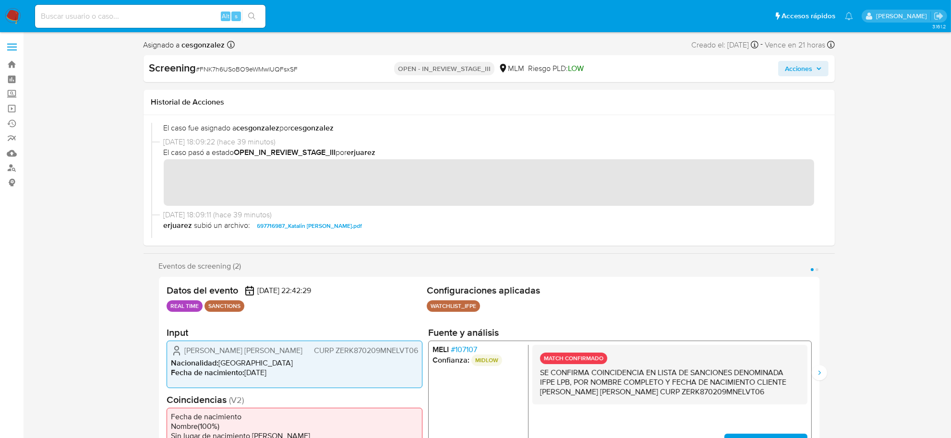
click at [814, 66] on span "Acciones" at bounding box center [803, 68] width 37 height 13
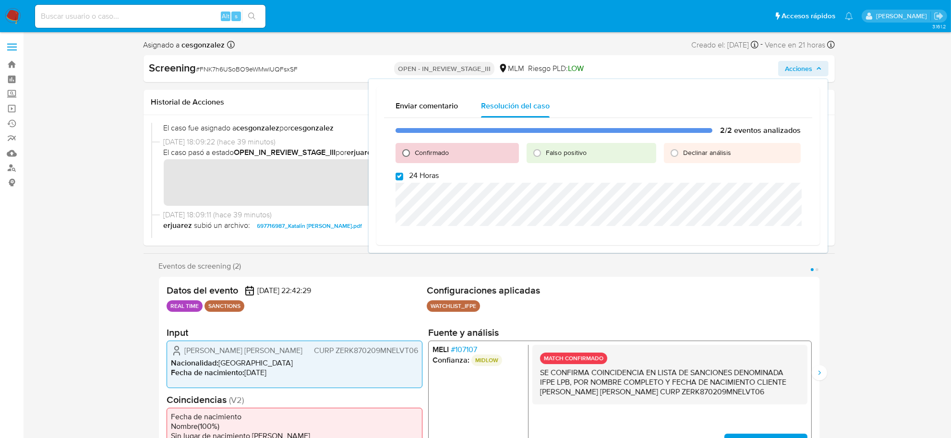
click at [404, 155] on input "Confirmado" at bounding box center [405, 152] width 15 height 15
radio input "true"
click at [401, 179] on input "24 Horas" at bounding box center [400, 177] width 8 height 8
checkbox input "false"
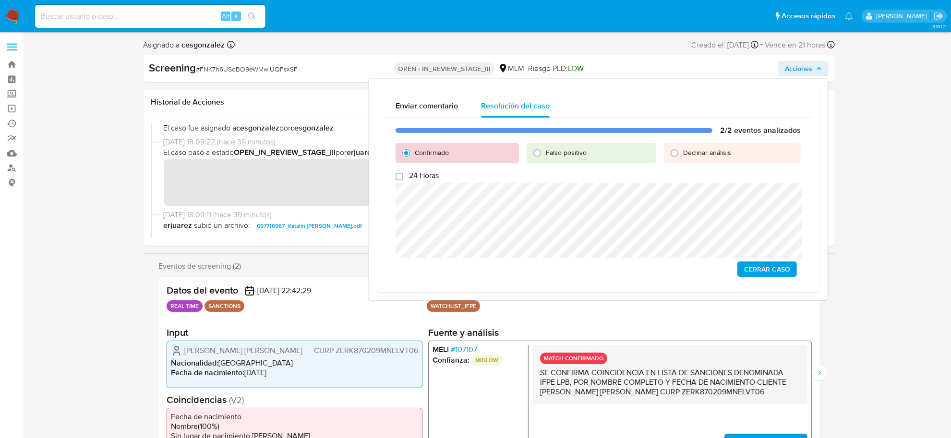
click at [765, 269] on span "Cerrar Caso" at bounding box center [767, 269] width 46 height 13
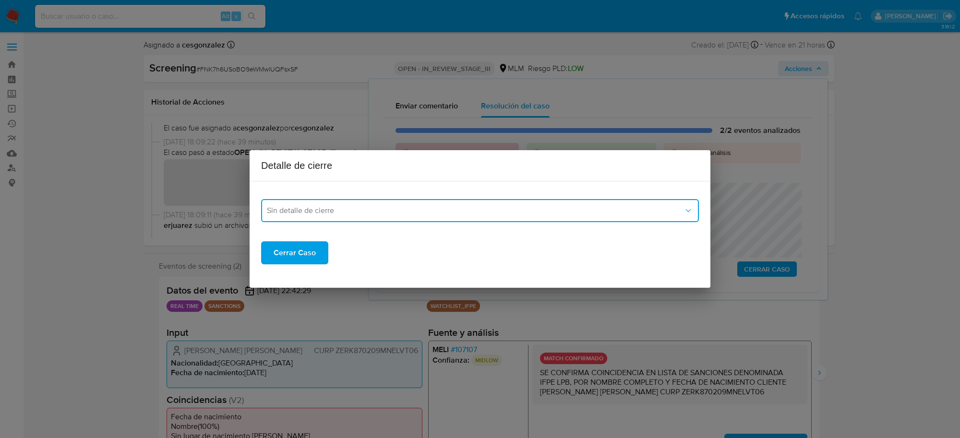
click at [407, 221] on button "Sin detalle de cierre" at bounding box center [480, 210] width 438 height 23
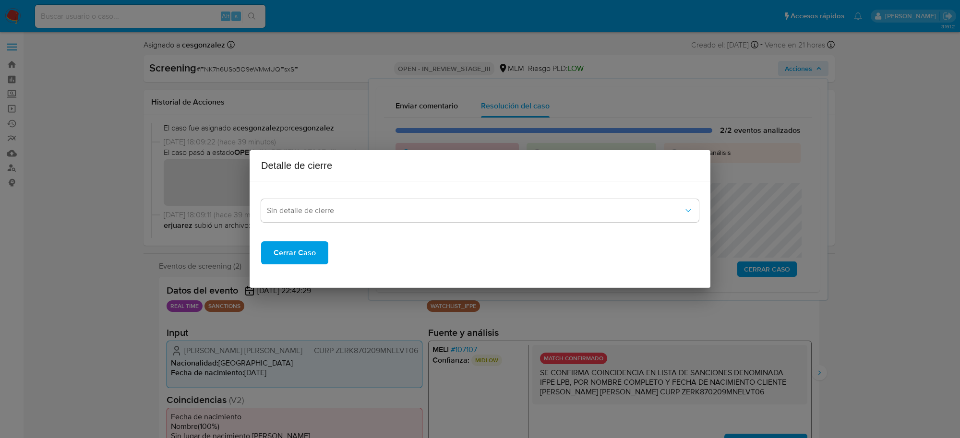
click at [357, 282] on div "Sin detalle de cierre Cerrar Caso" at bounding box center [480, 234] width 461 height 107
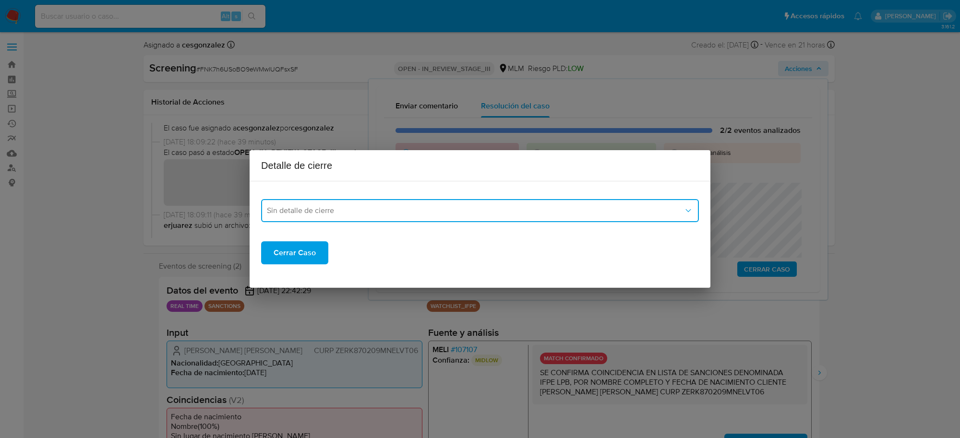
click at [358, 221] on button "Sin detalle de cierre" at bounding box center [480, 210] width 438 height 23
click at [311, 274] on div "LPB" at bounding box center [480, 282] width 426 height 23
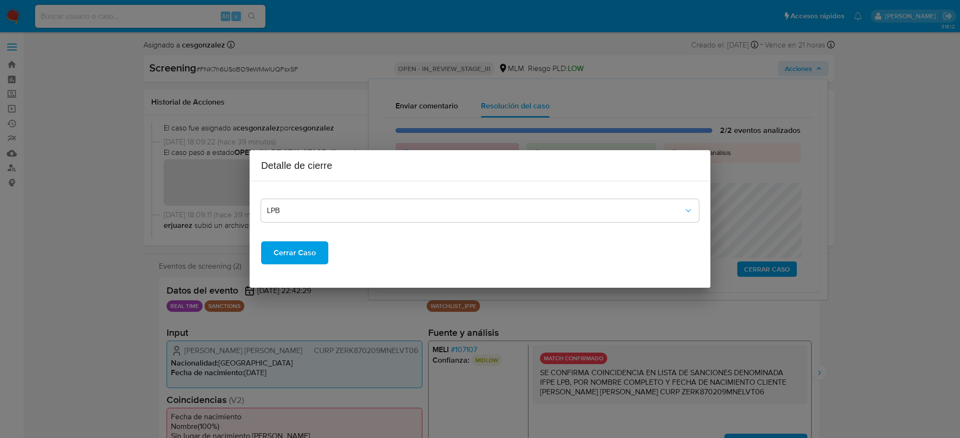
click at [274, 250] on span "Cerrar Caso" at bounding box center [295, 252] width 42 height 21
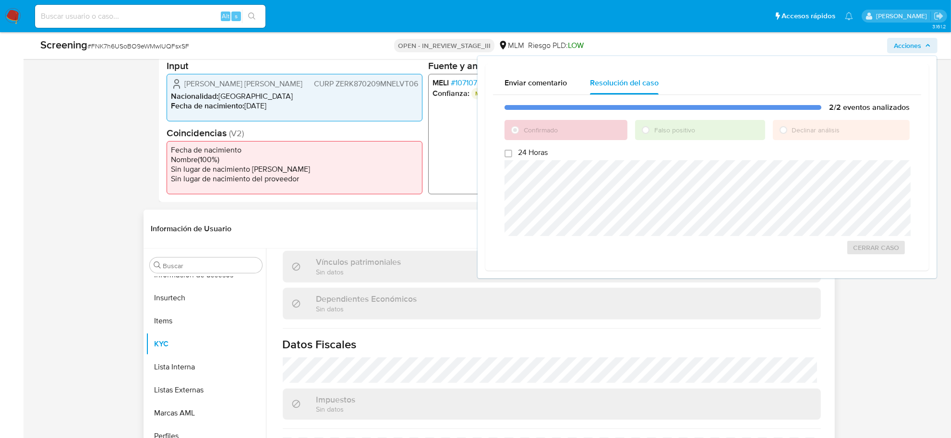
scroll to position [600, 0]
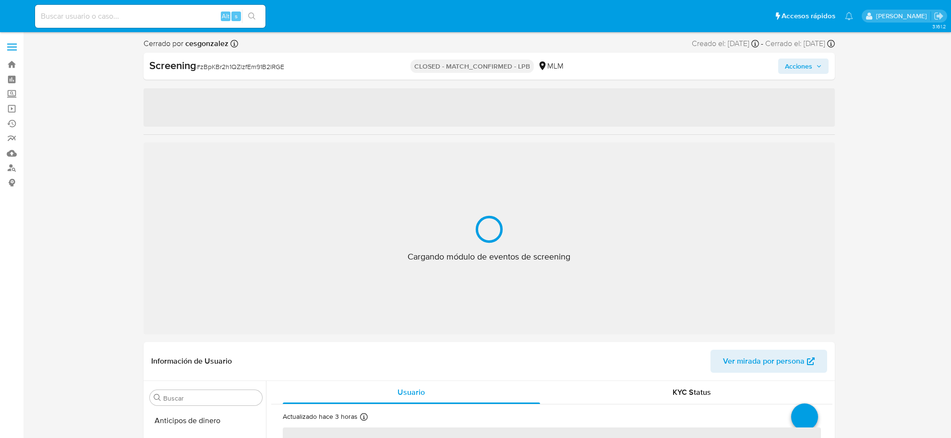
select select "10"
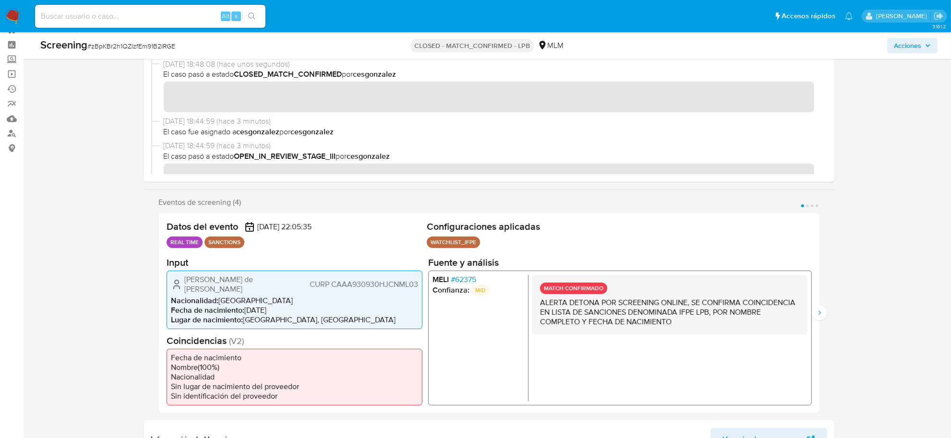
scroll to position [441, 0]
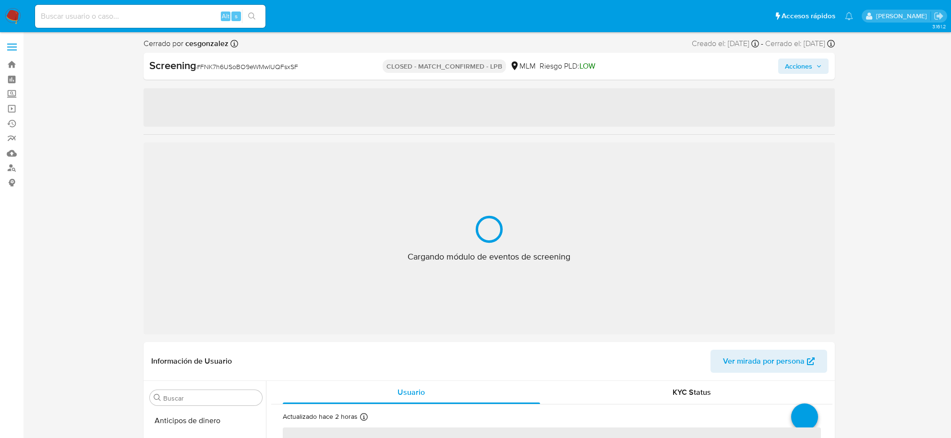
select select "10"
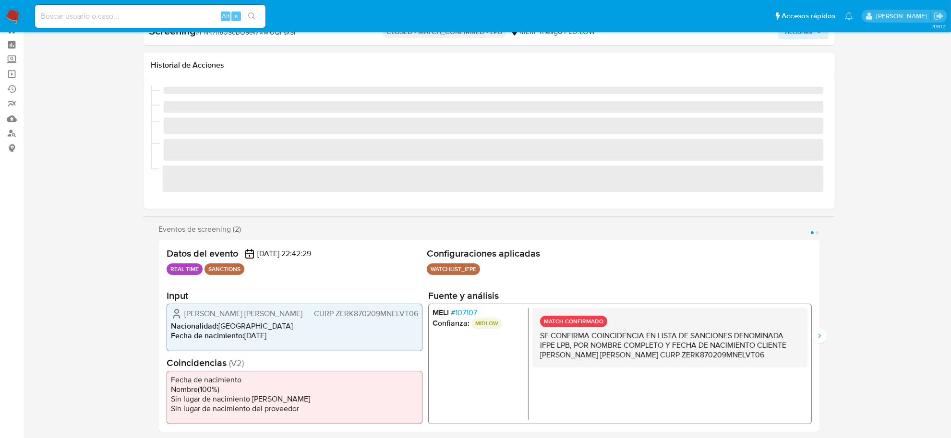
scroll to position [451, 0]
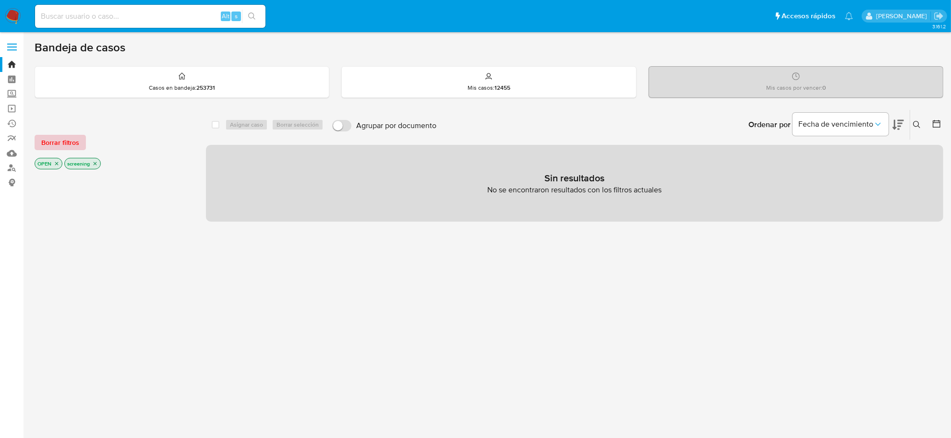
click at [63, 138] on span "Borrar filtros" at bounding box center [60, 142] width 38 height 13
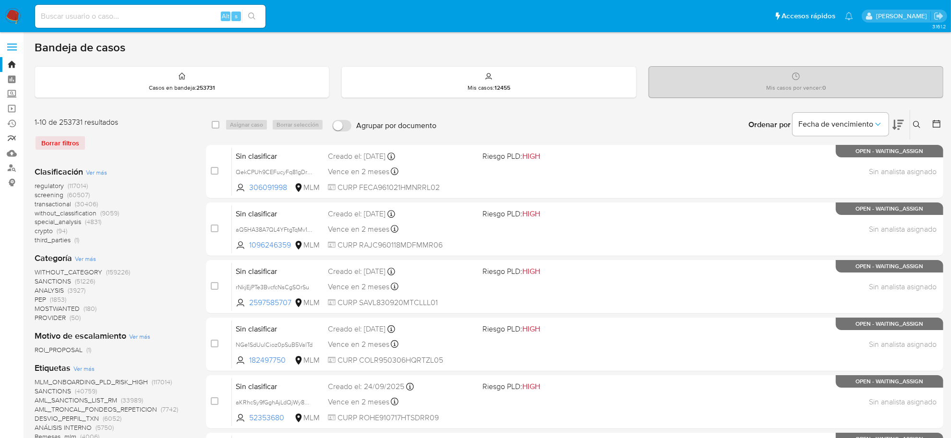
click at [7, 137] on link "Reportes" at bounding box center [57, 138] width 114 height 15
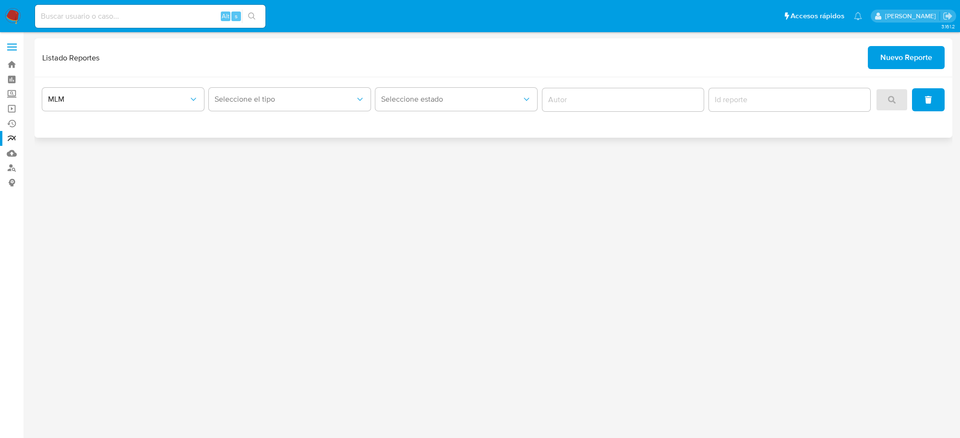
click at [900, 50] on span "Nuevo Reporte" at bounding box center [906, 57] width 52 height 21
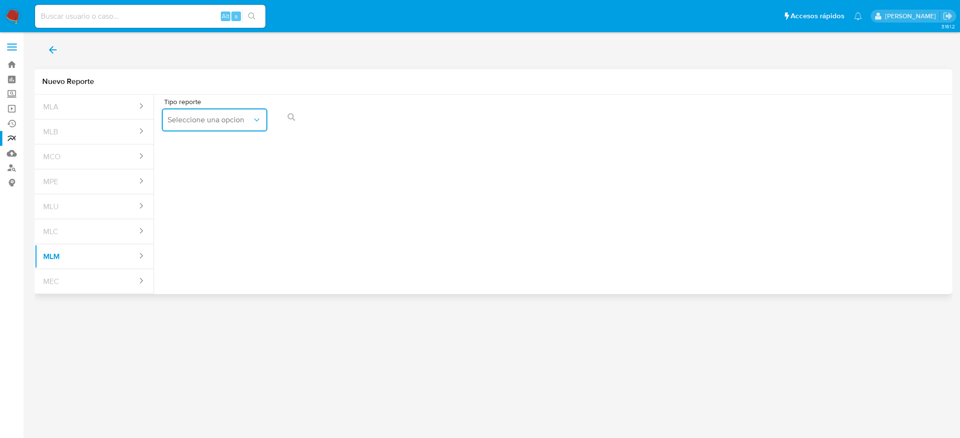
click at [238, 125] on span "Seleccione una opcion" at bounding box center [210, 120] width 84 height 10
click at [207, 143] on span "IFPE 24 HORAS" at bounding box center [194, 146] width 53 height 10
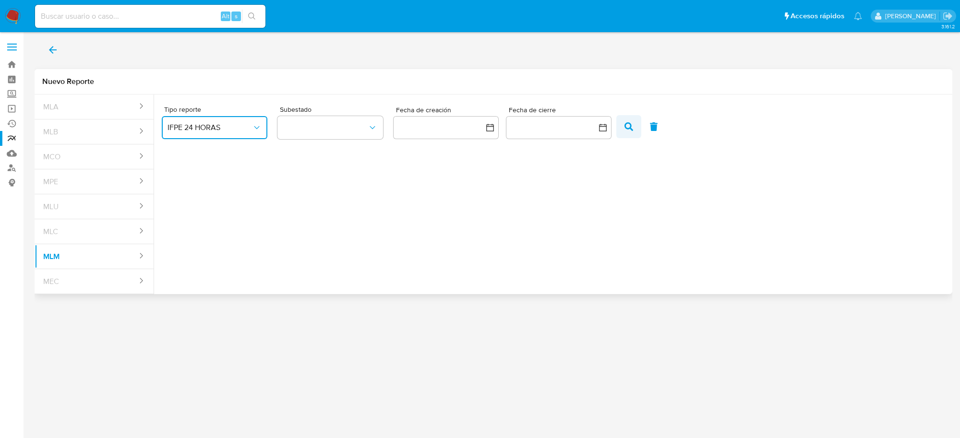
click at [633, 126] on button "button" at bounding box center [628, 126] width 25 height 23
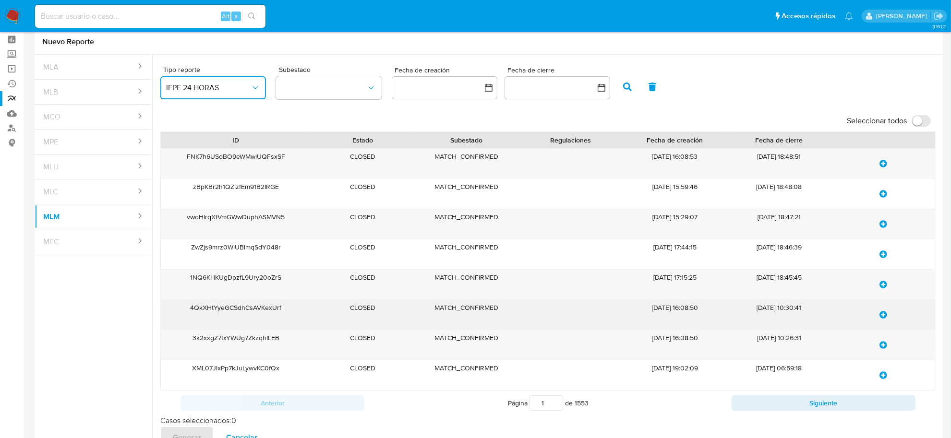
scroll to position [60, 0]
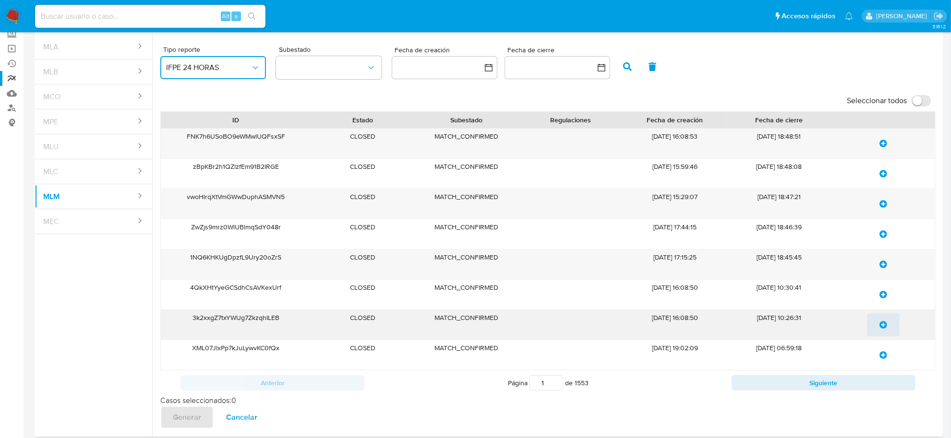
click at [883, 325] on icon "update-list" at bounding box center [883, 325] width 8 height 8
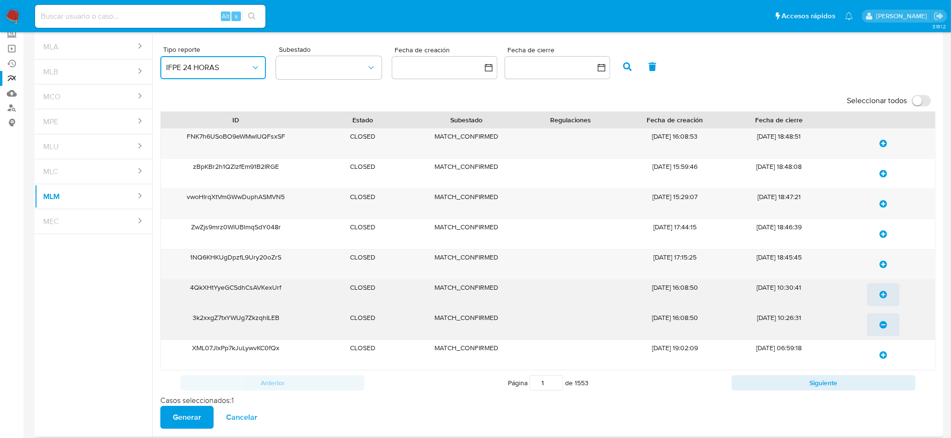
click at [886, 294] on icon "update-list" at bounding box center [883, 295] width 8 height 8
click at [173, 421] on span "Generar" at bounding box center [187, 417] width 28 height 21
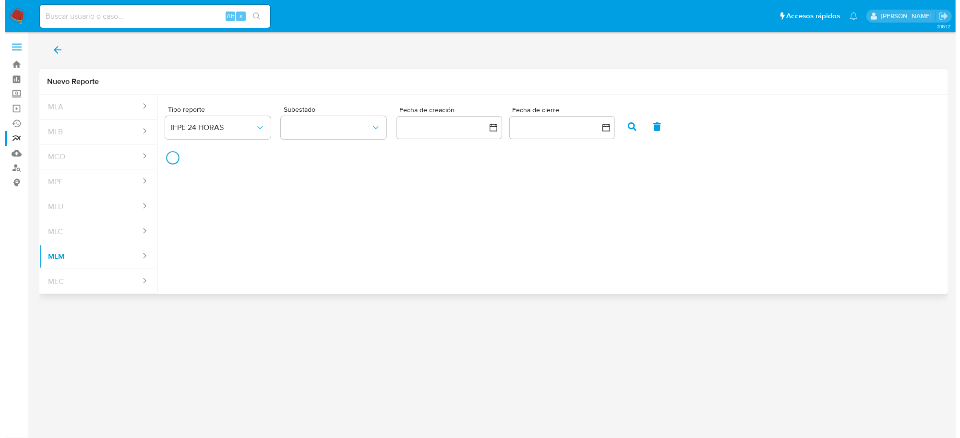
scroll to position [0, 0]
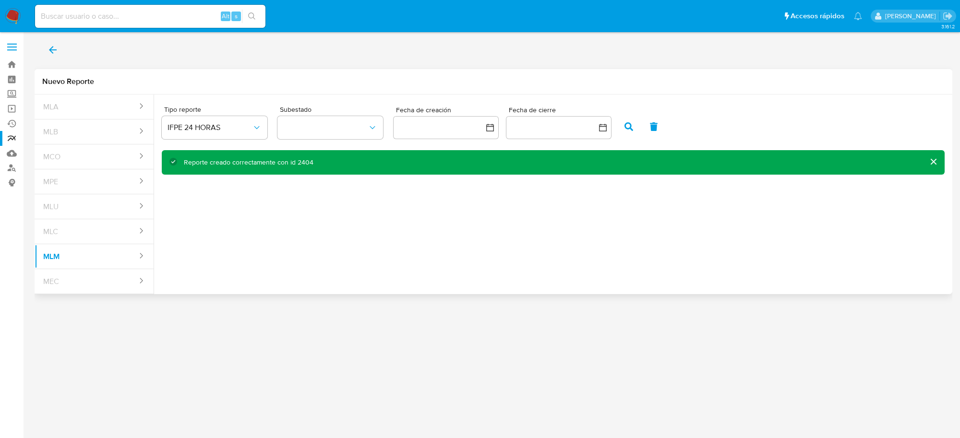
click at [42, 43] on button "back" at bounding box center [53, 49] width 36 height 23
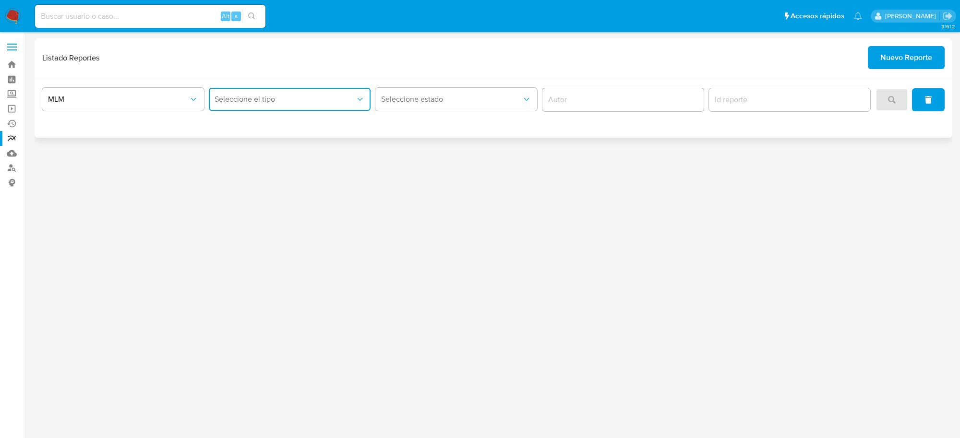
click at [275, 99] on span "Seleccione el tipo" at bounding box center [285, 100] width 141 height 10
click at [267, 121] on span "IFPE 24 HORAS" at bounding box center [241, 125] width 53 height 10
click at [882, 106] on button "search" at bounding box center [892, 99] width 33 height 23
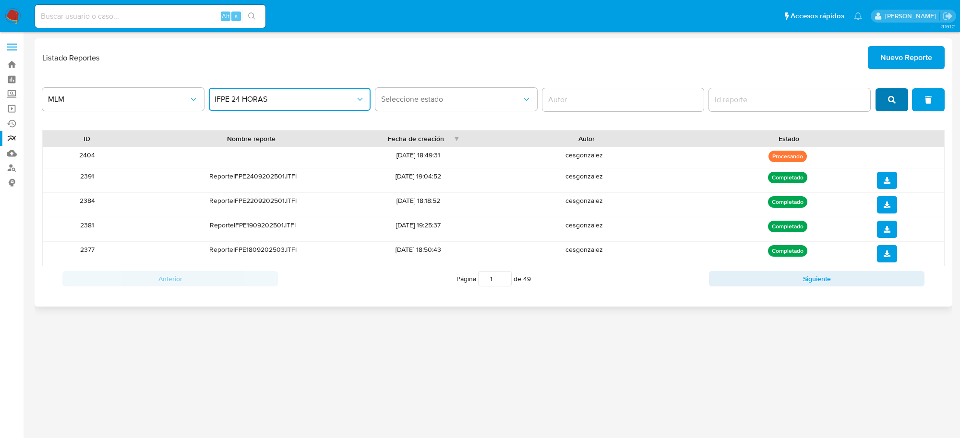
click at [895, 93] on span "search" at bounding box center [892, 99] width 8 height 21
click at [893, 101] on icon "search" at bounding box center [892, 100] width 8 height 8
click at [892, 99] on icon "search" at bounding box center [892, 100] width 8 height 8
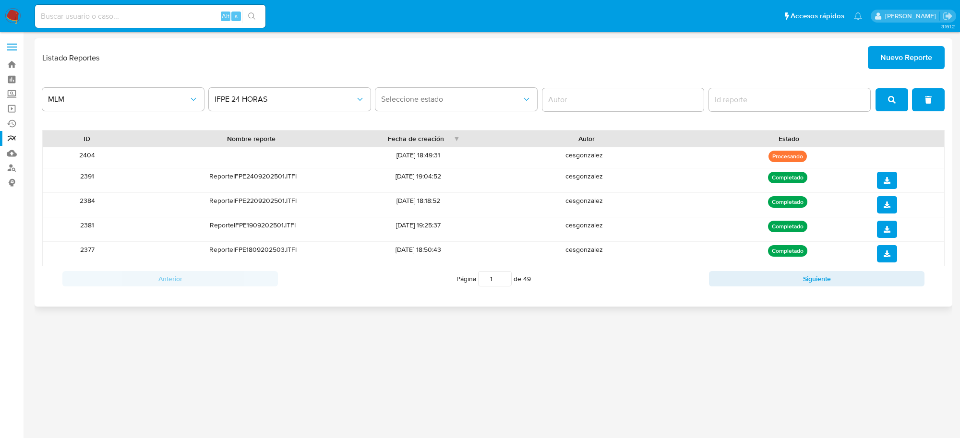
click at [887, 97] on button "search" at bounding box center [892, 99] width 33 height 23
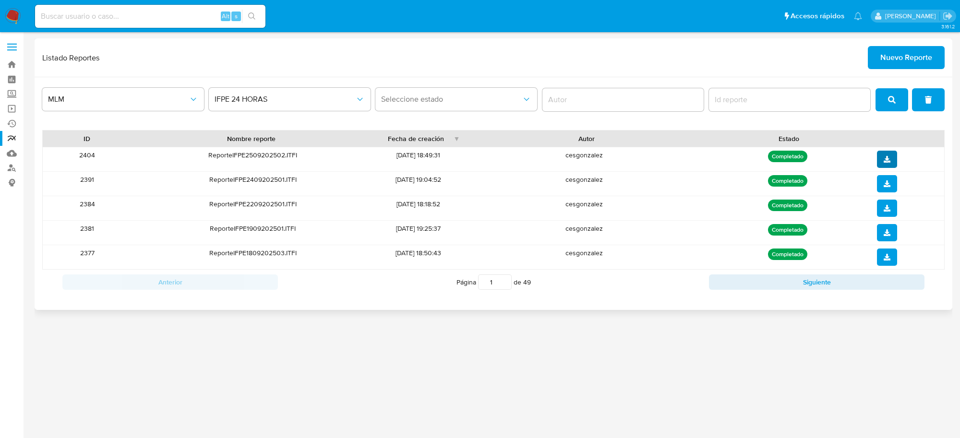
click at [881, 161] on button "download" at bounding box center [887, 159] width 20 height 17
